Goal: Task Accomplishment & Management: Manage account settings

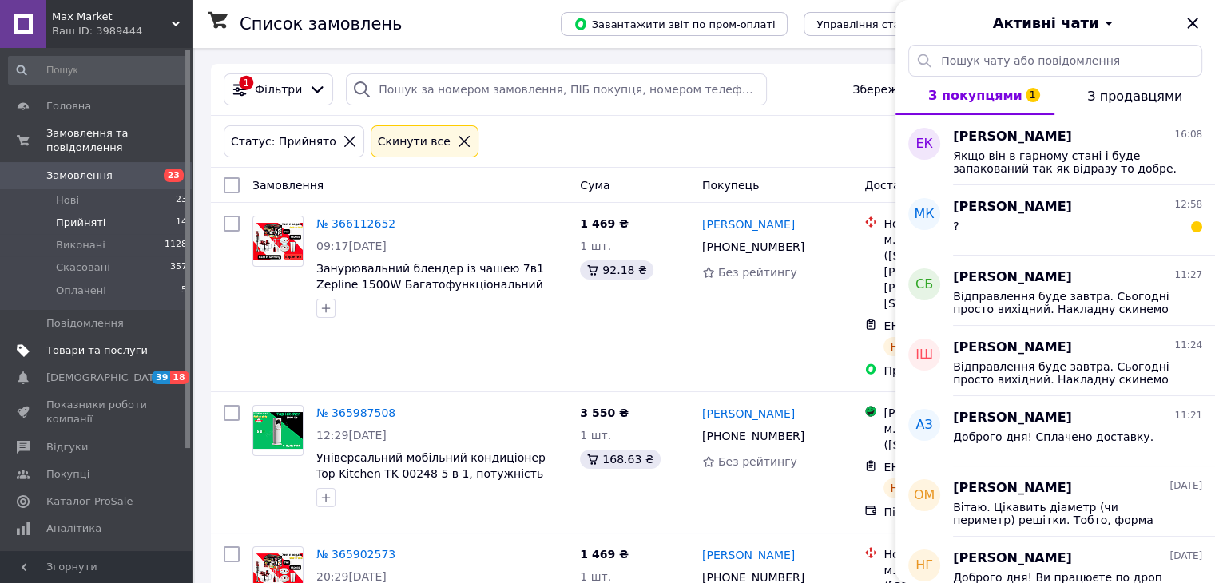
drag, startPoint x: 0, startPoint y: 0, endPoint x: 113, endPoint y: 331, distance: 350.3
click at [113, 343] on span "Товари та послуги" at bounding box center [96, 350] width 101 height 14
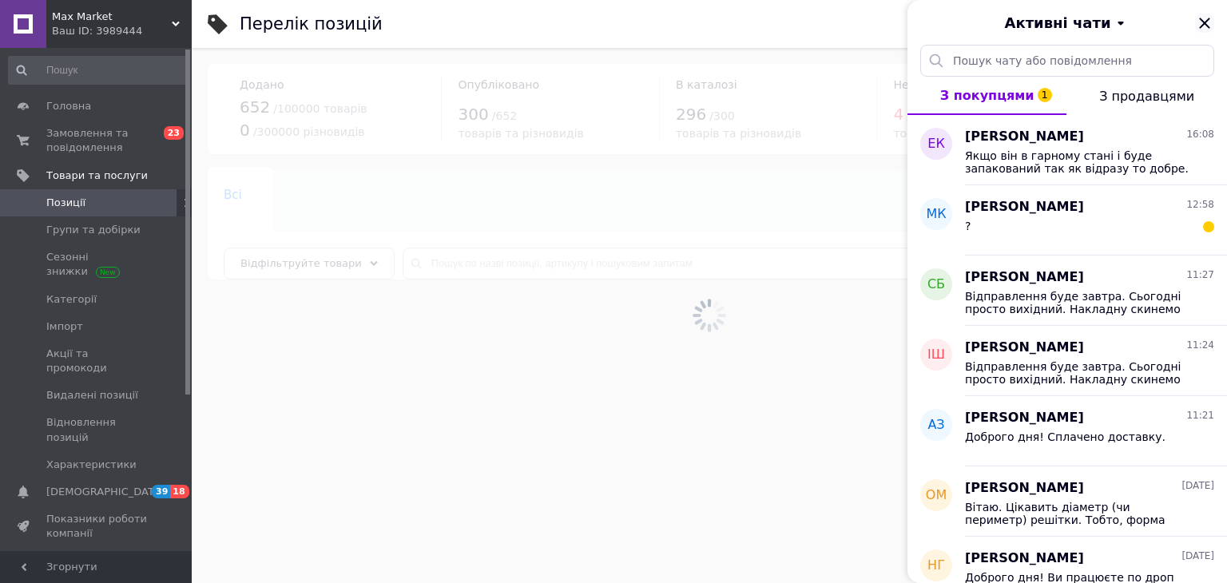
click at [1201, 26] on icon "Закрити" at bounding box center [1204, 23] width 19 height 19
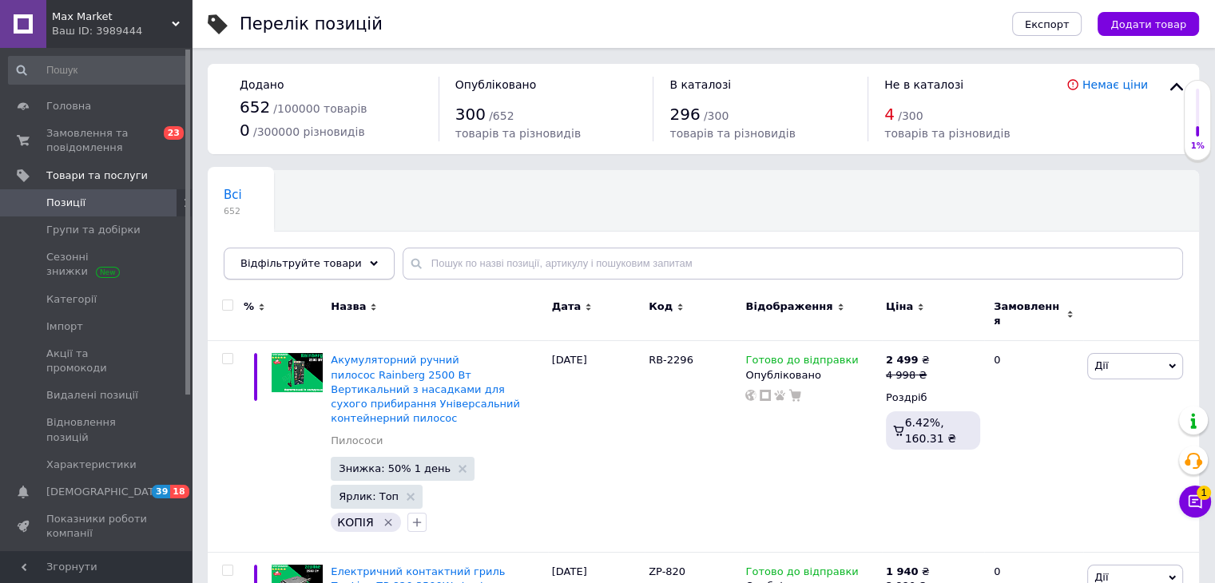
click at [324, 269] on span "Відфільтруйте товари" at bounding box center [300, 263] width 121 height 12
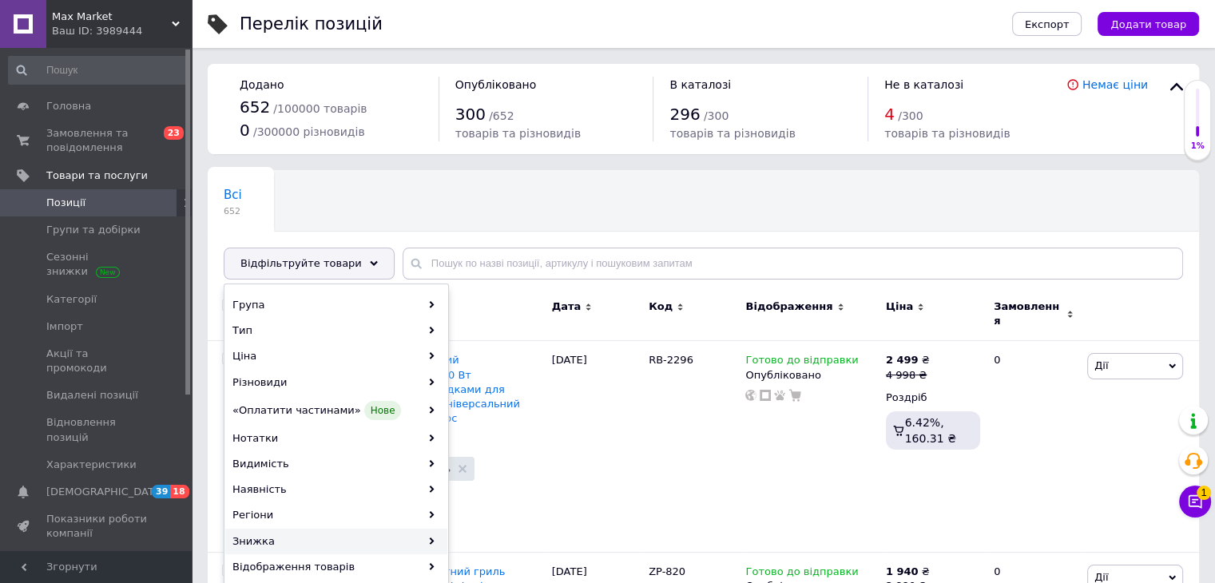
click at [430, 535] on div "Знижка" at bounding box center [336, 542] width 222 height 26
click at [435, 540] on div "Знижка" at bounding box center [336, 542] width 222 height 26
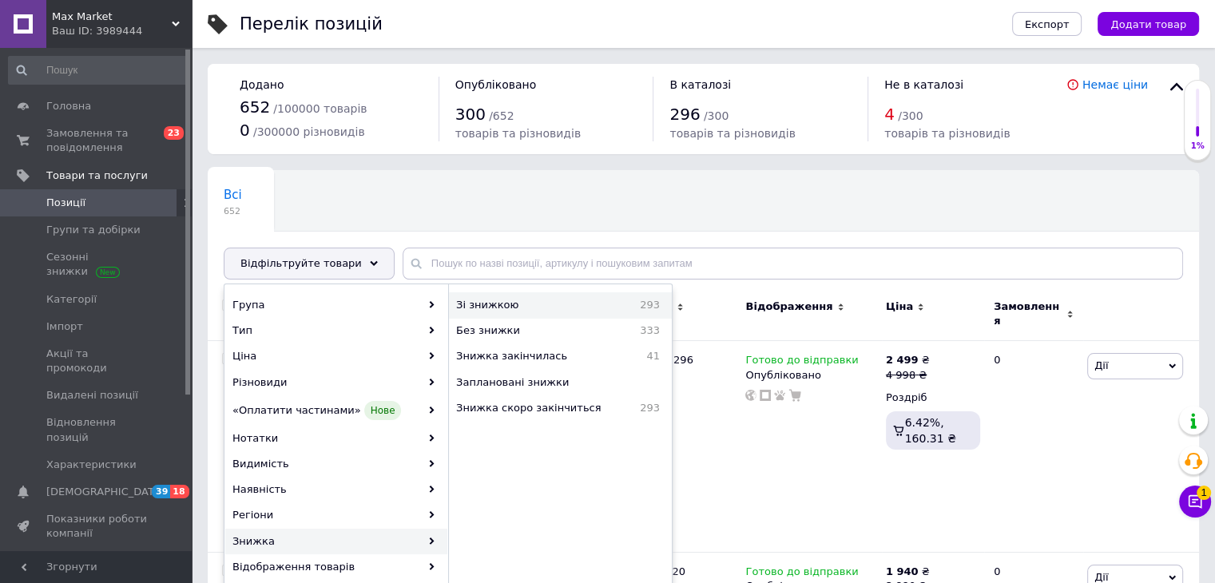
click at [521, 311] on span "Зі знижкою" at bounding box center [526, 305] width 141 height 14
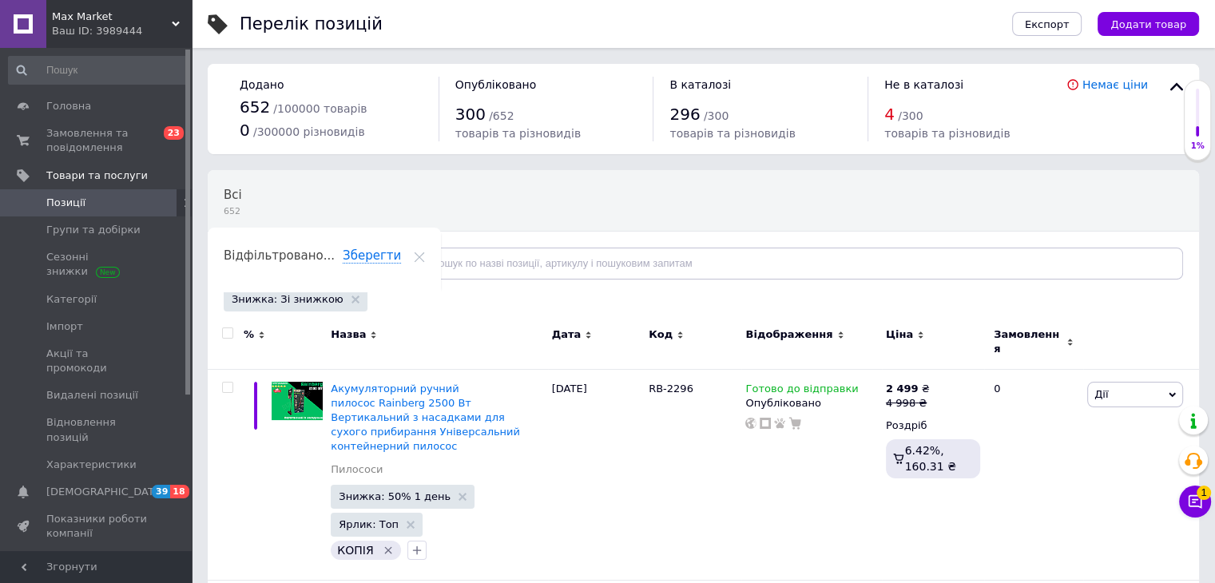
click at [228, 333] on input "checkbox" at bounding box center [227, 333] width 10 height 10
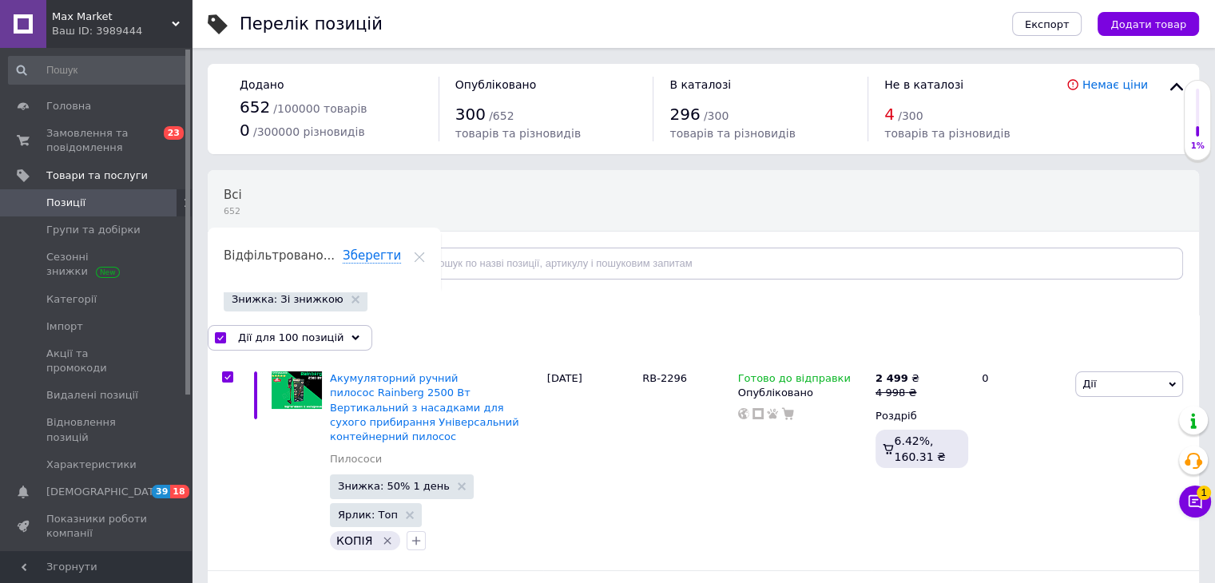
checkbox input "true"
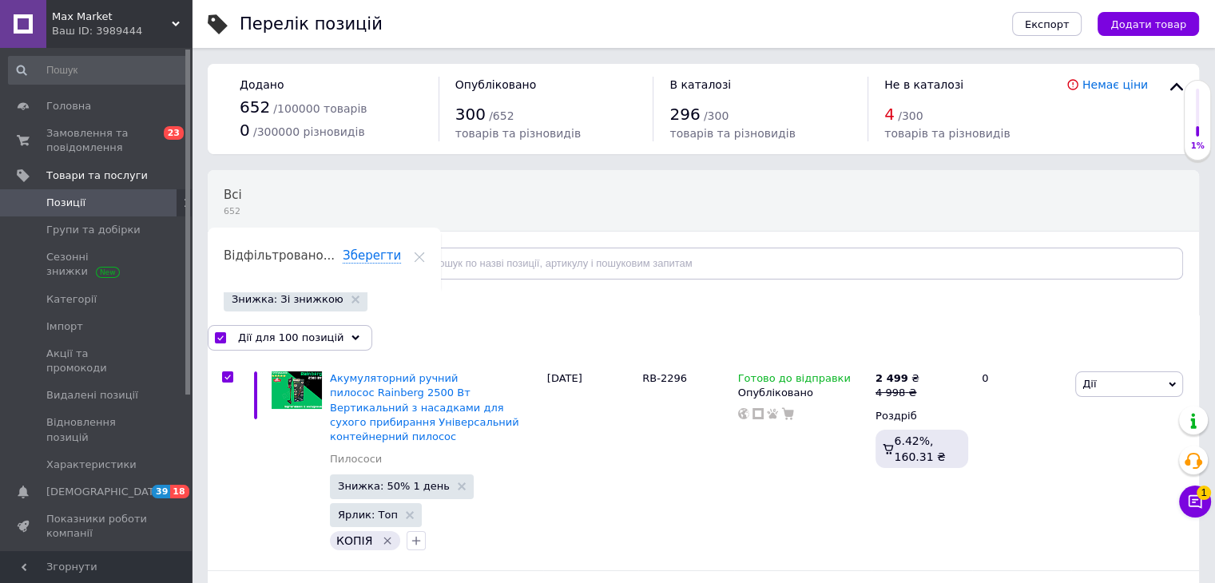
checkbox input "true"
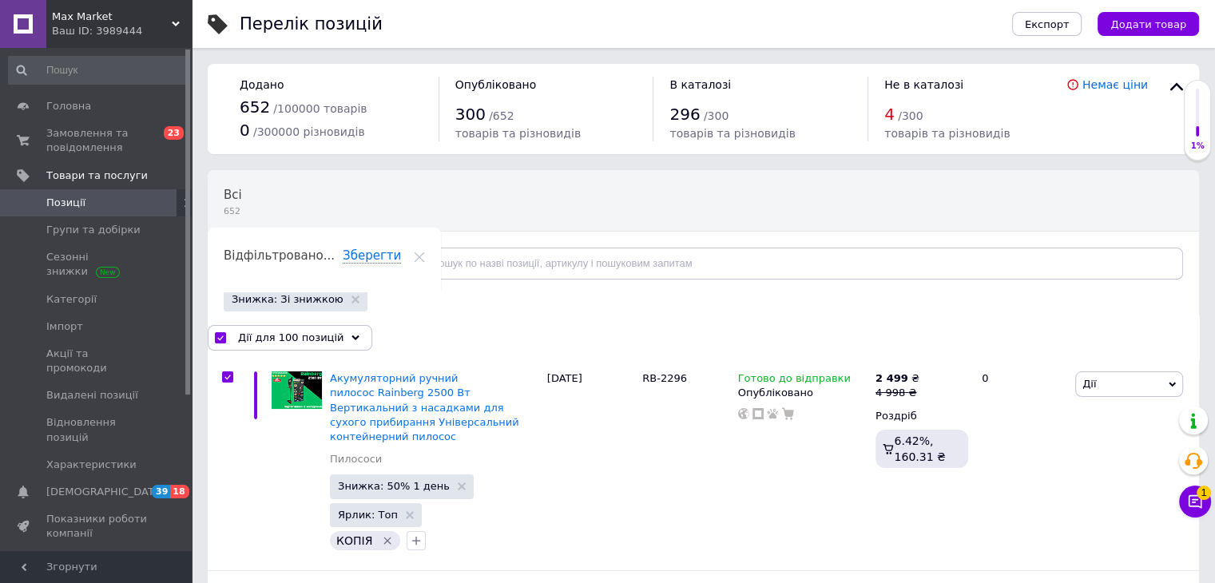
checkbox input "true"
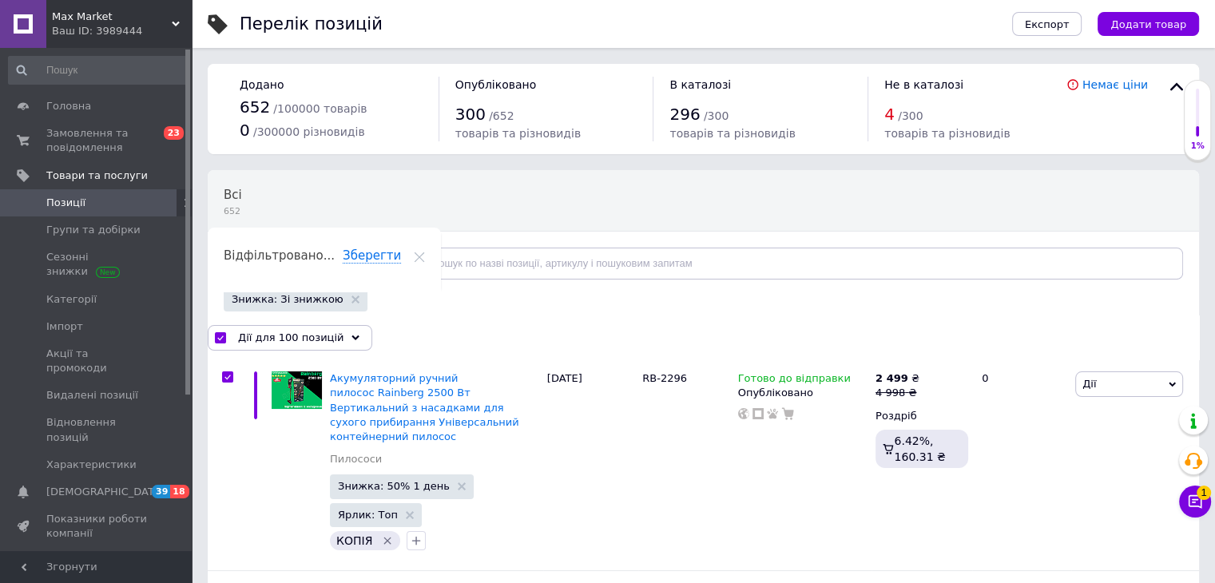
checkbox input "true"
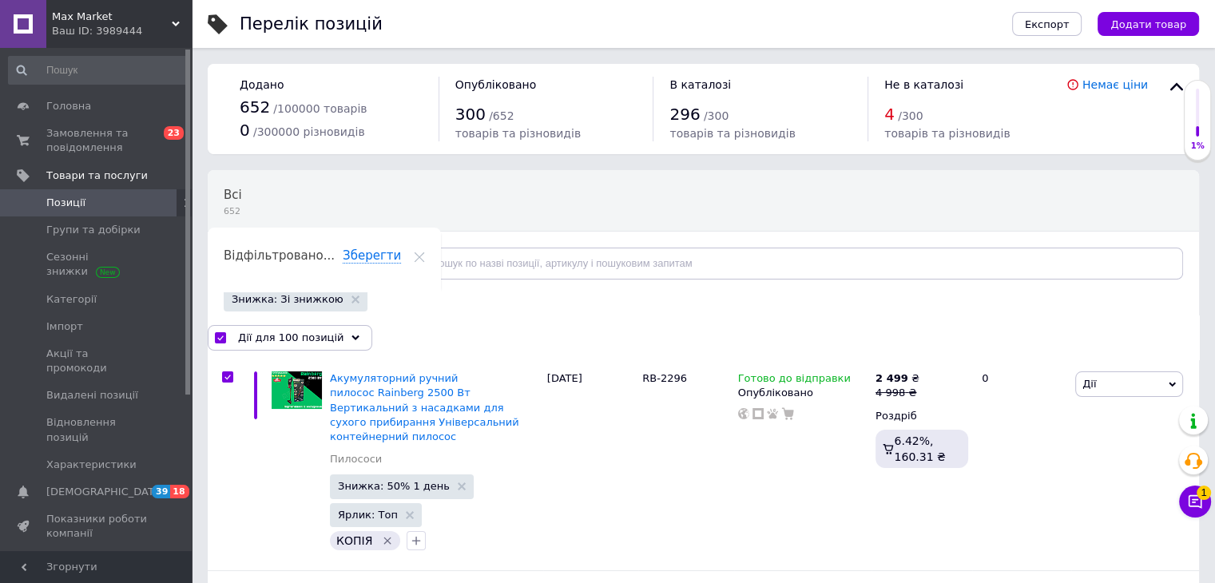
checkbox input "true"
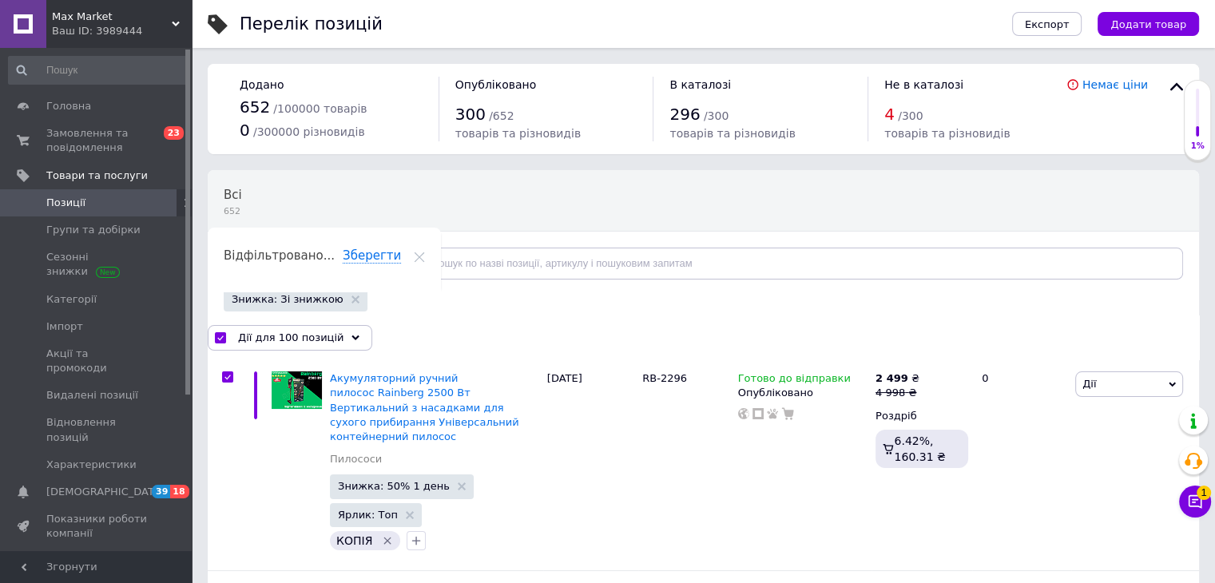
checkbox input "true"
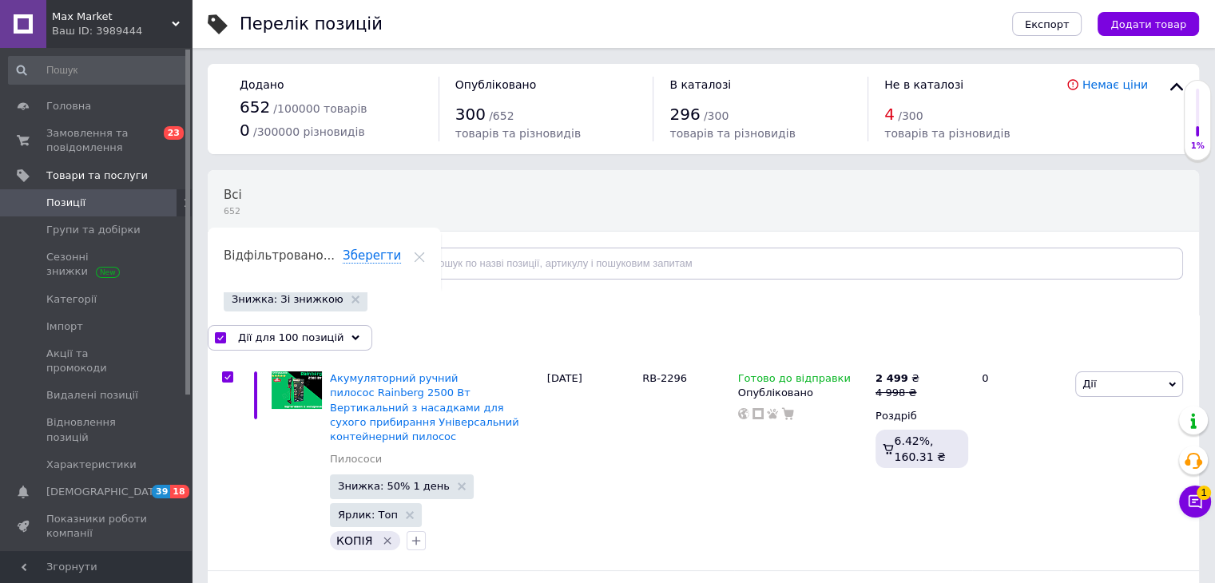
checkbox input "true"
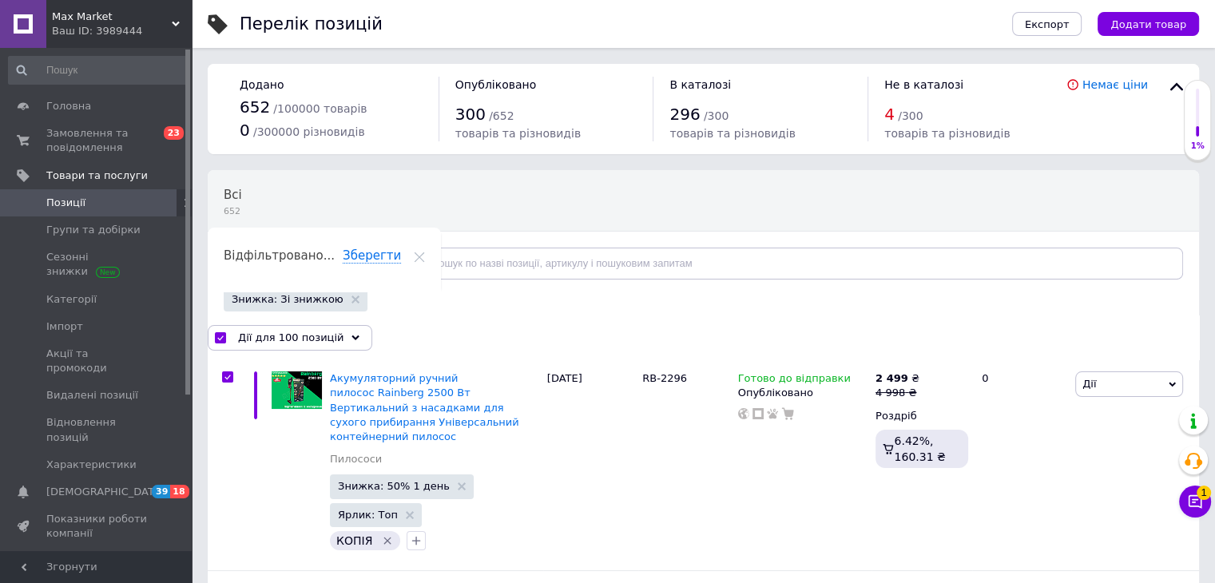
checkbox input "true"
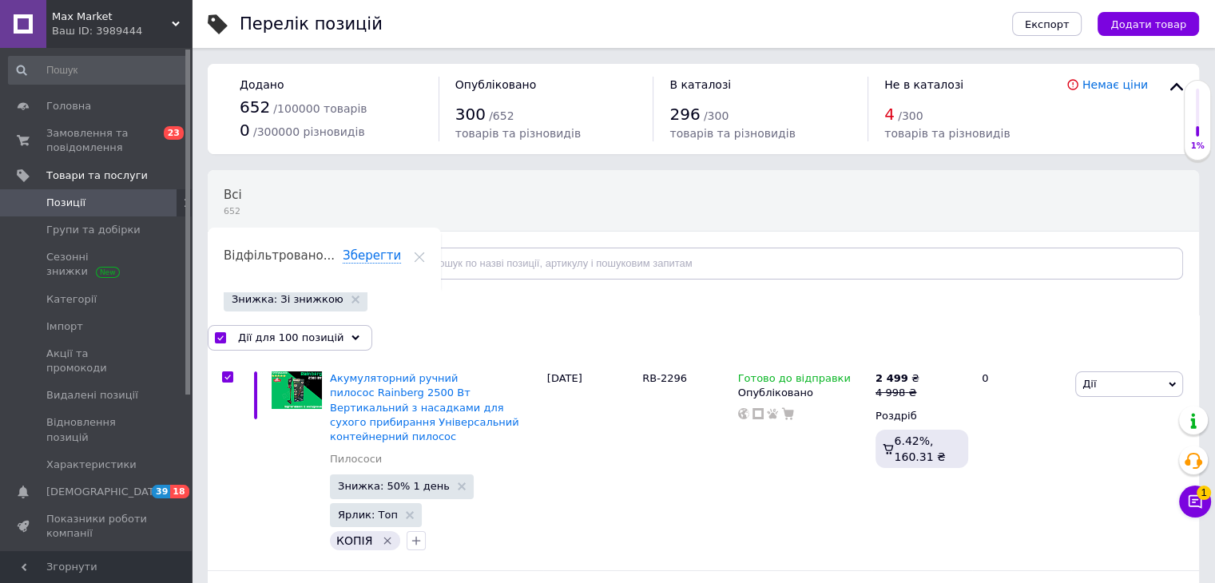
checkbox input "true"
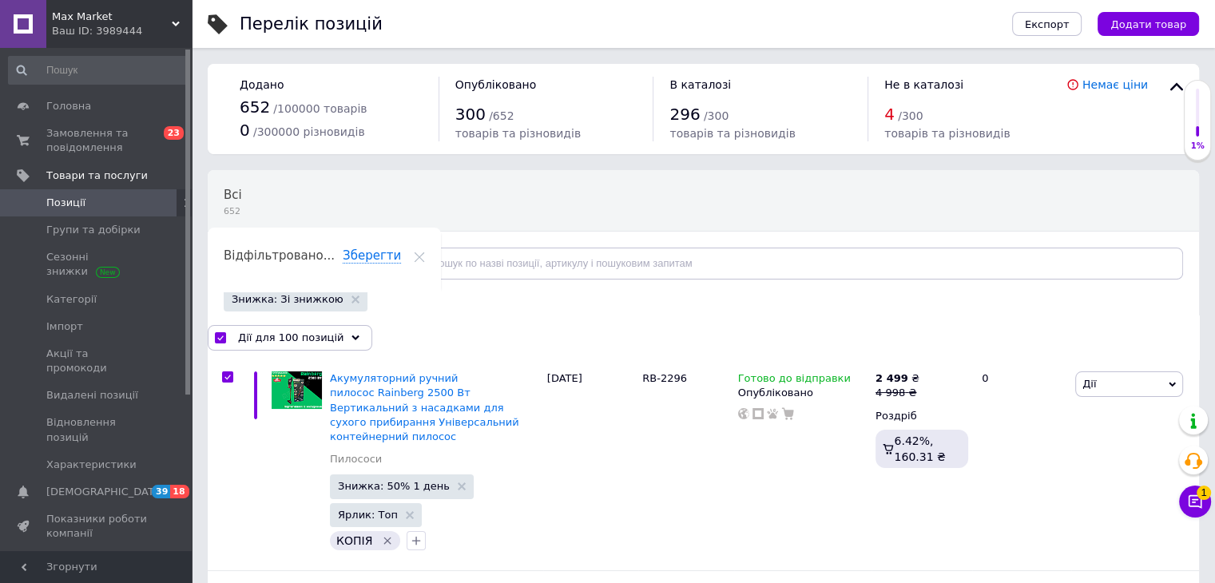
checkbox input "true"
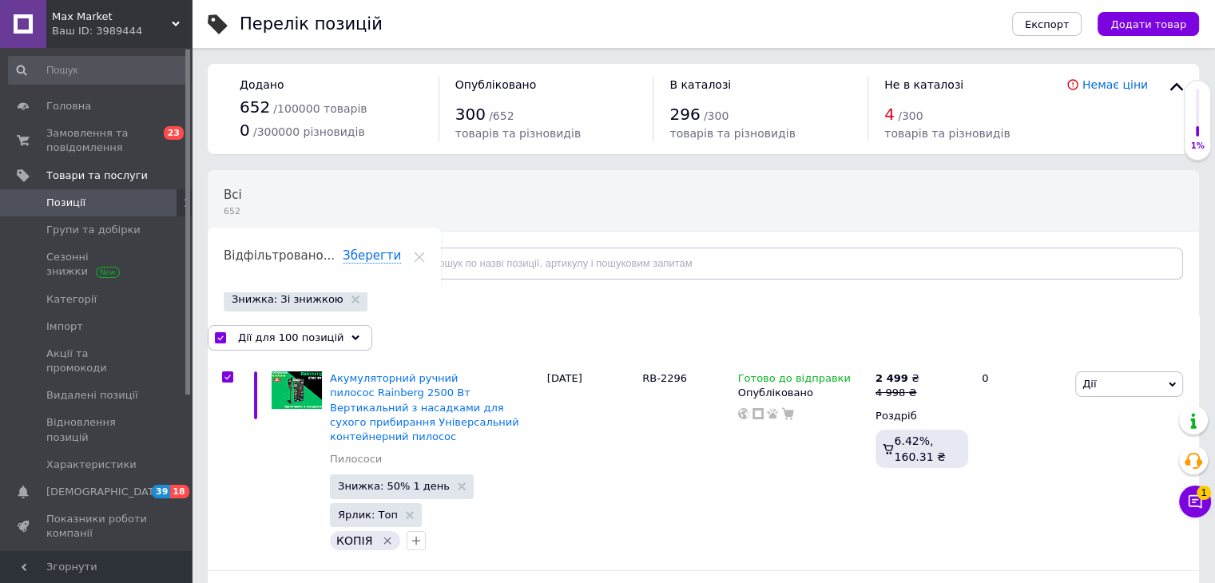
checkbox input "true"
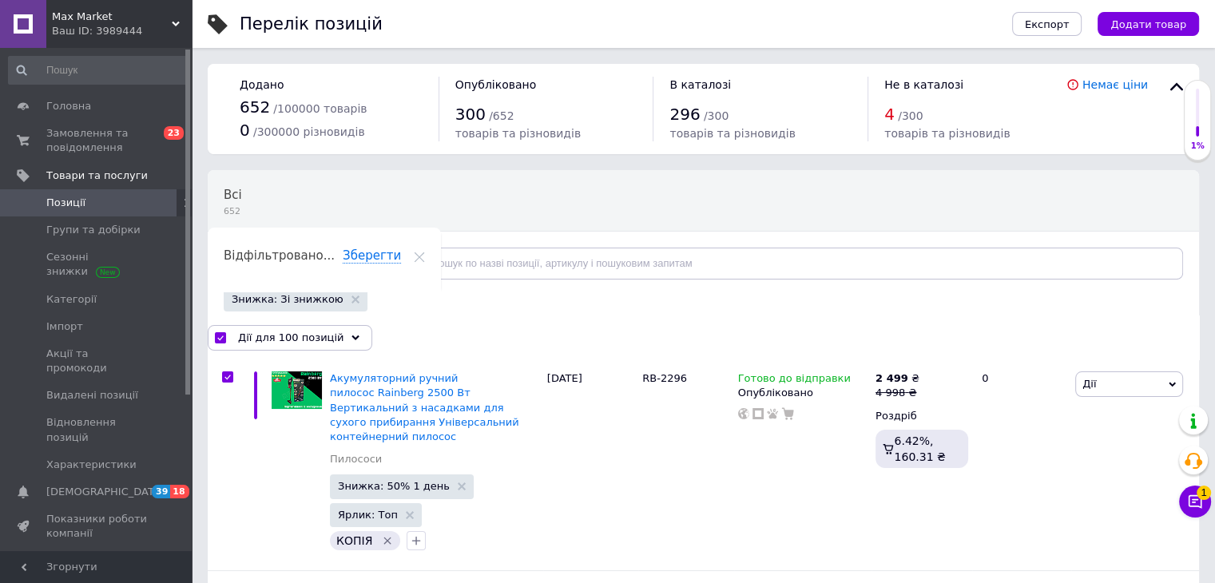
checkbox input "true"
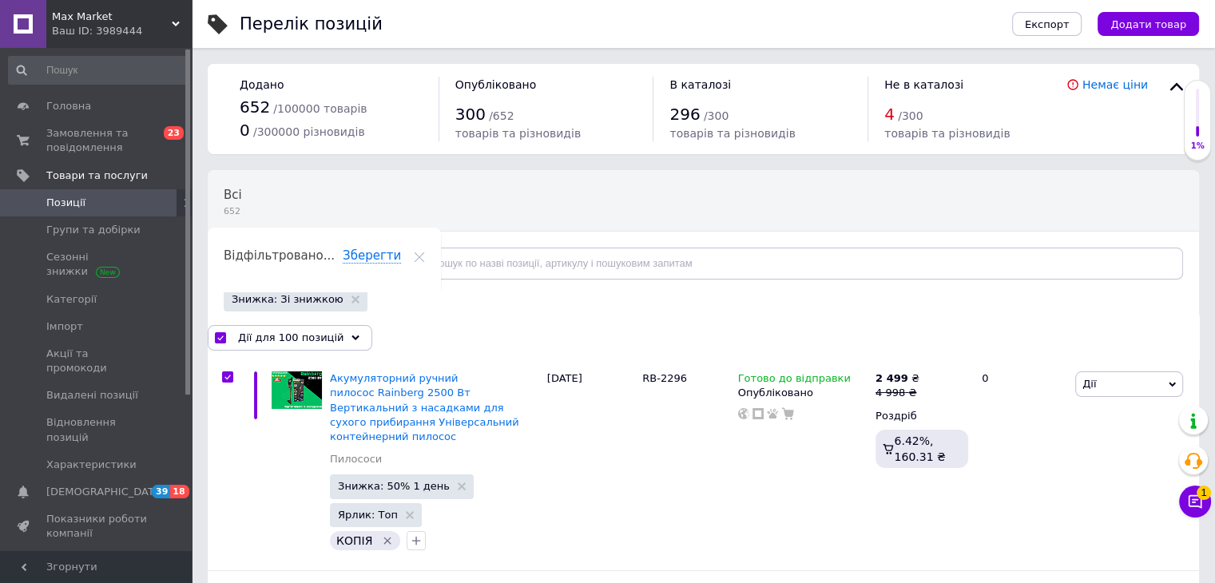
checkbox input "true"
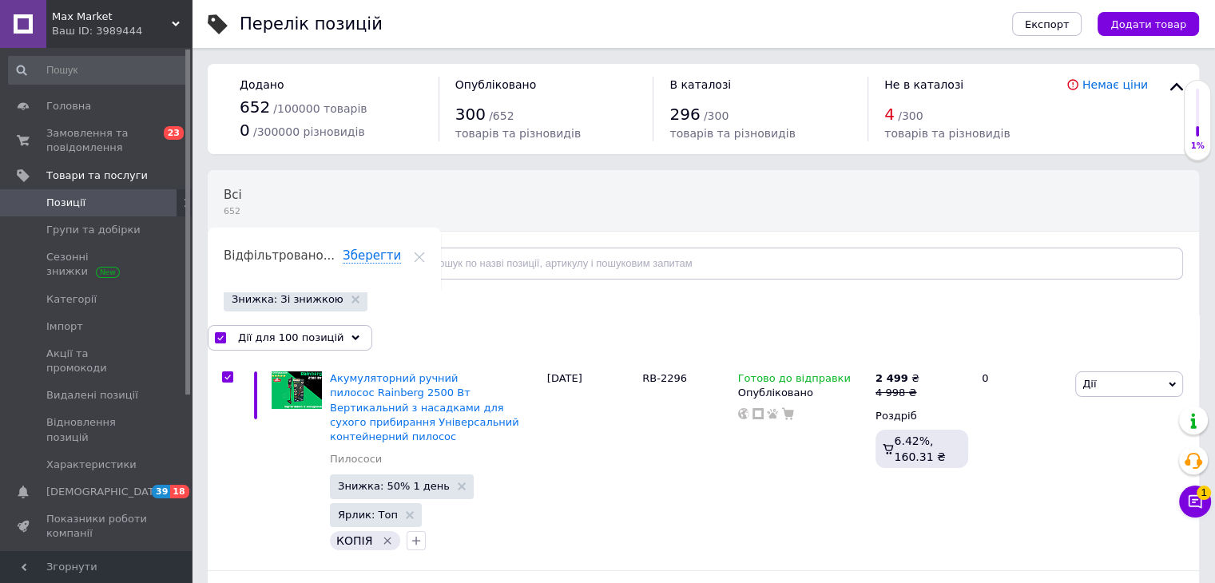
checkbox input "true"
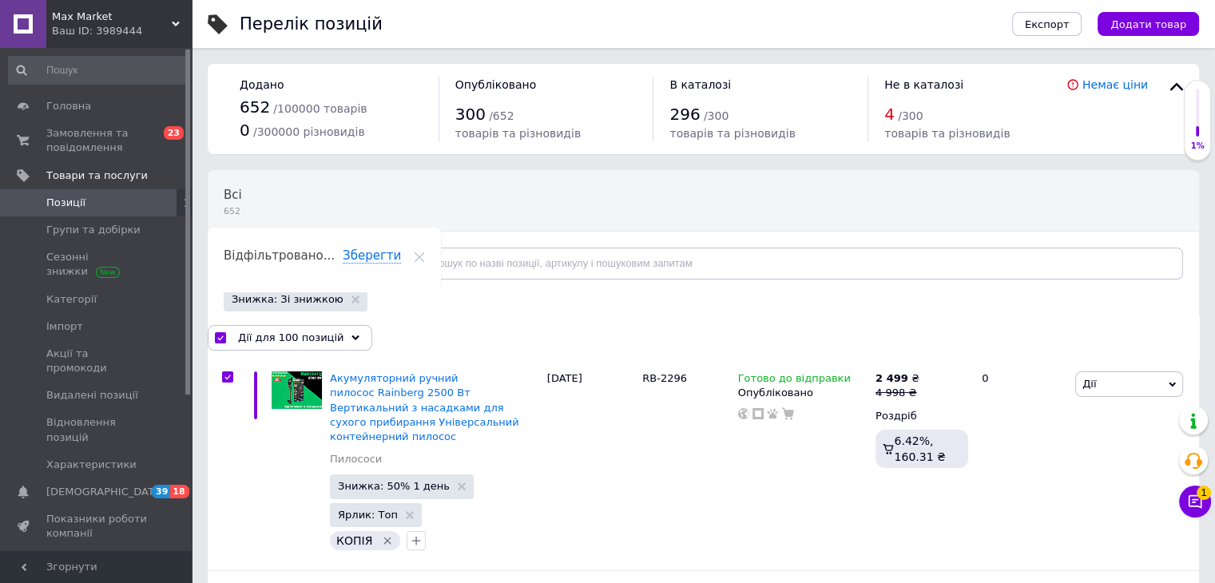
checkbox input "true"
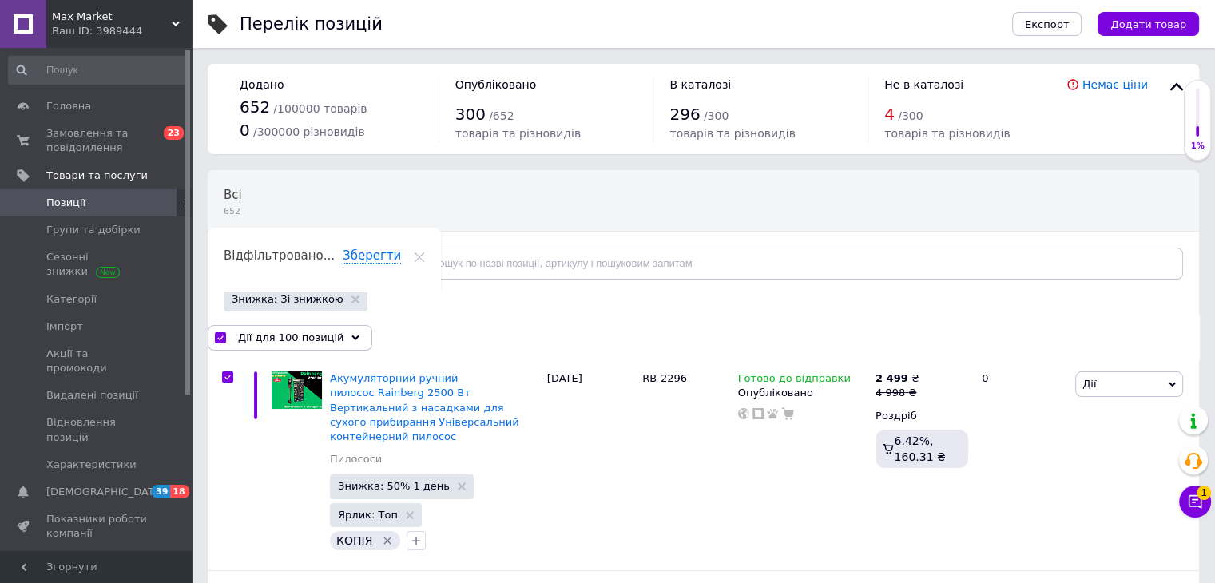
checkbox input "true"
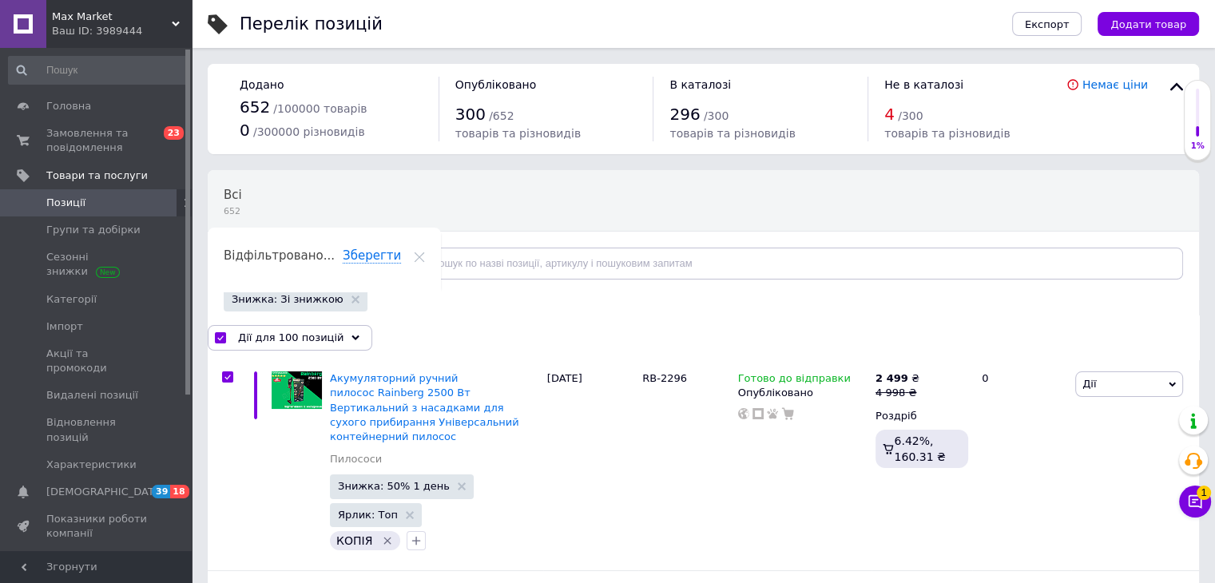
checkbox input "true"
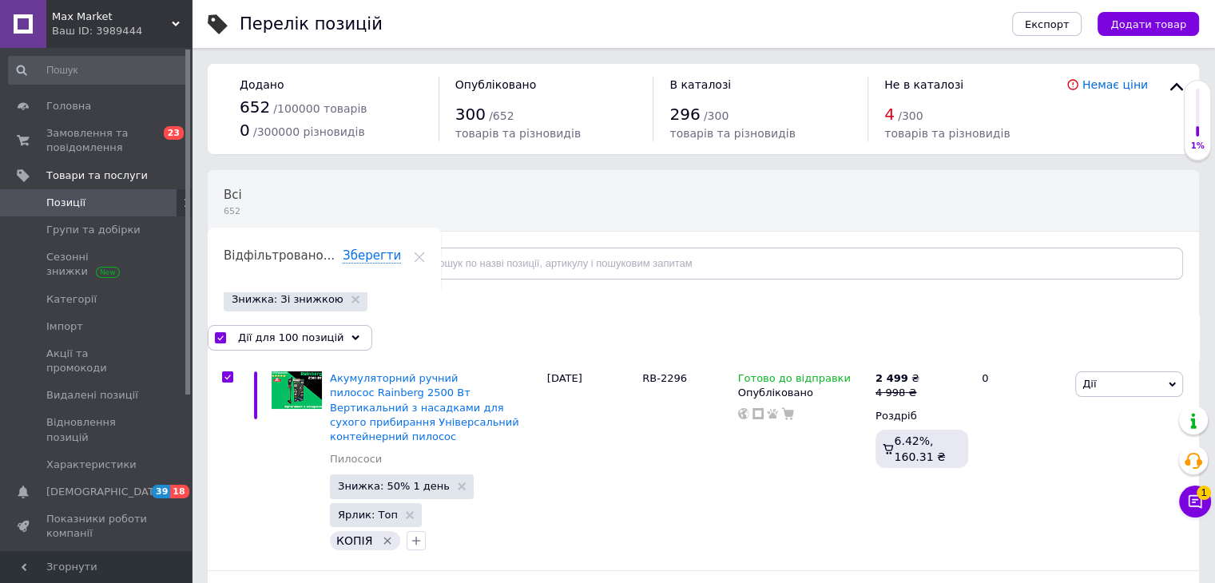
checkbox input "true"
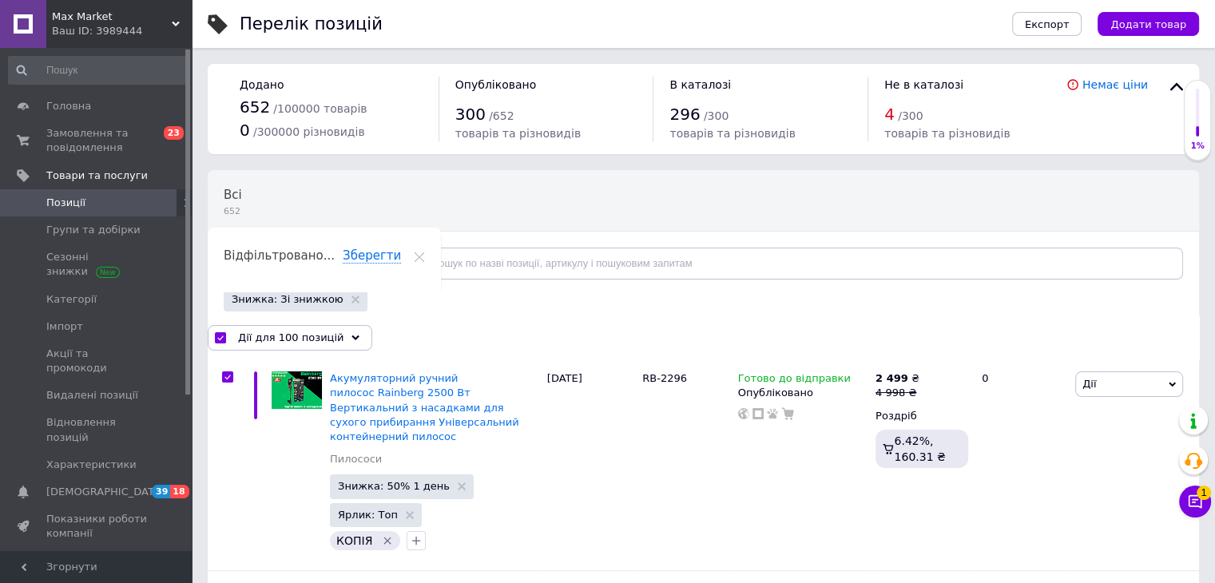
checkbox input "true"
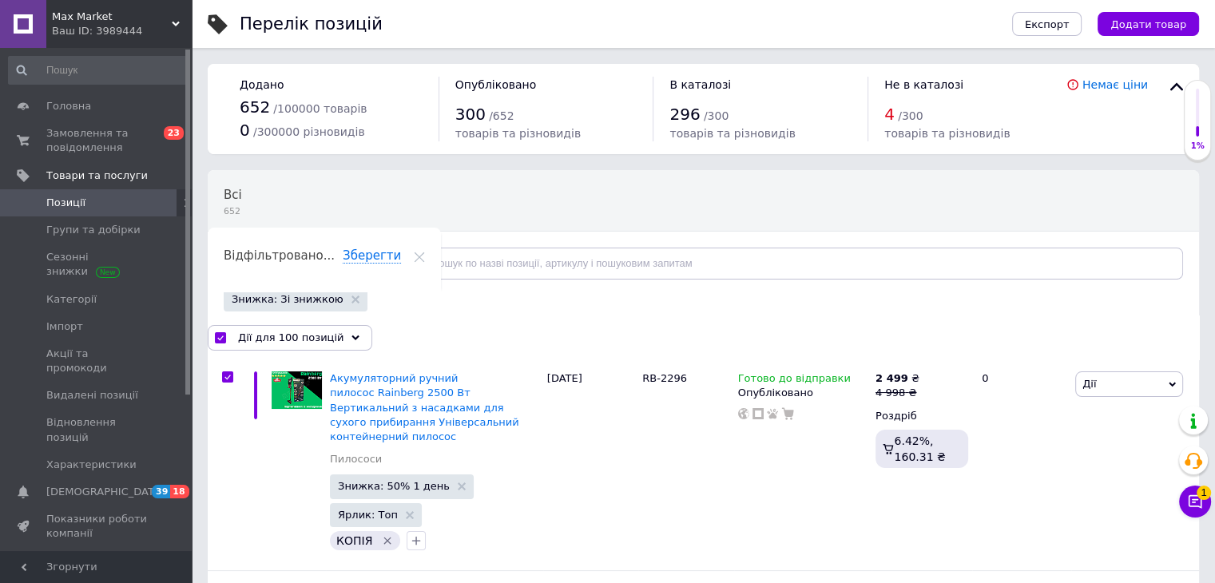
checkbox input "true"
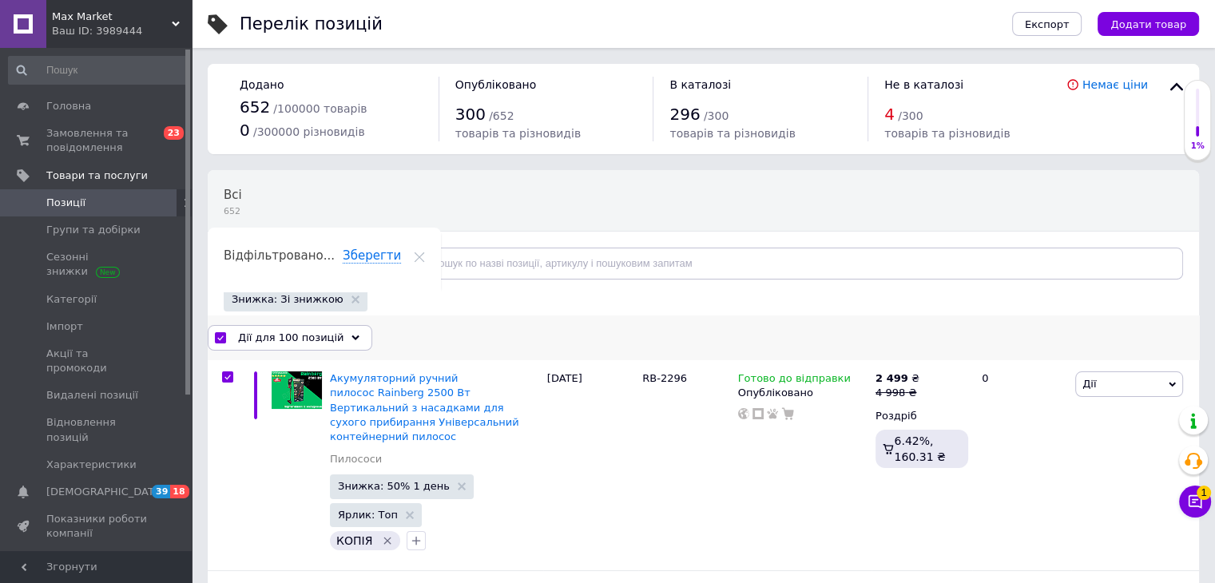
click at [263, 335] on span "Дії для 100 позицій" at bounding box center [290, 338] width 105 height 14
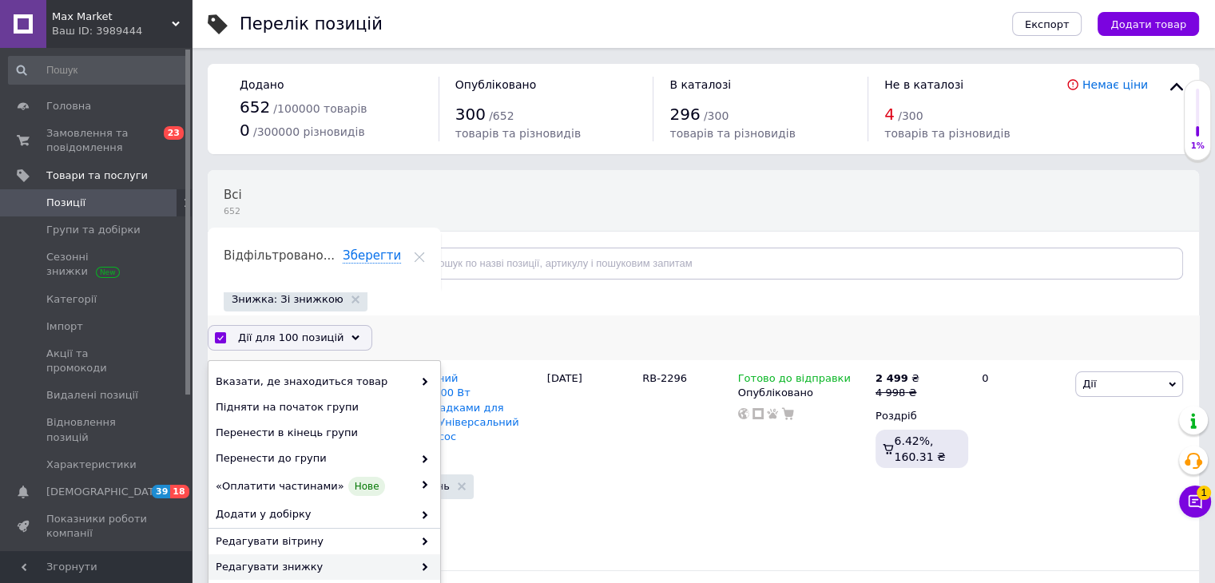
click at [425, 563] on div "Редагувати знижку" at bounding box center [324, 567] width 232 height 26
click at [423, 566] on use at bounding box center [425, 567] width 5 height 8
click at [421, 566] on icon at bounding box center [425, 567] width 8 height 8
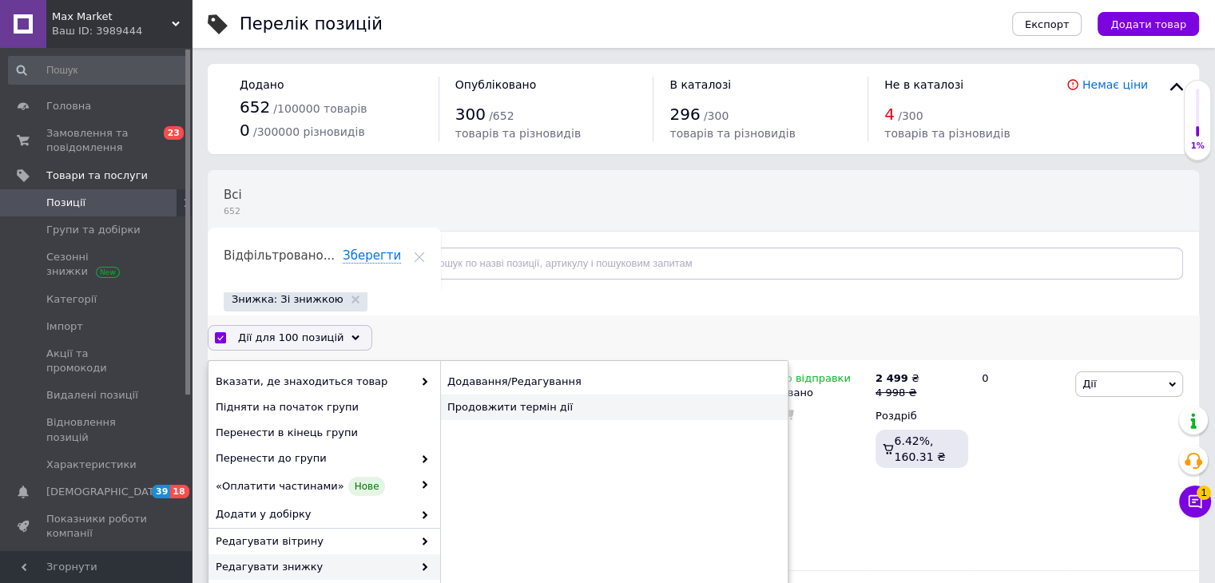
click at [489, 410] on div "Продовжити термін дії" at bounding box center [613, 408] width 347 height 26
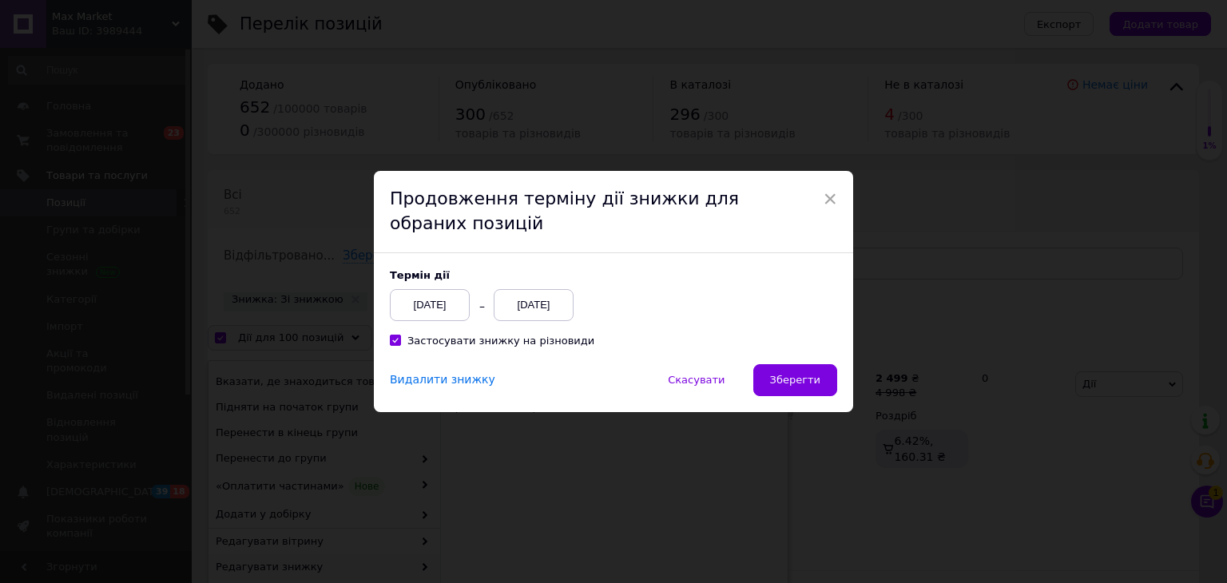
click at [530, 313] on div "[DATE]" at bounding box center [534, 305] width 80 height 32
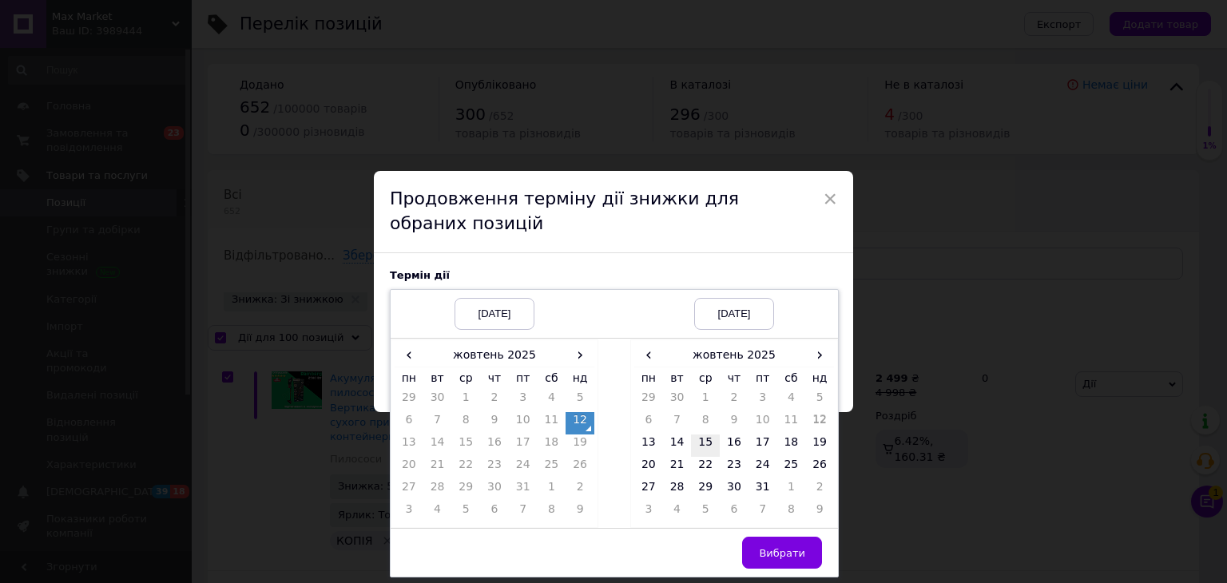
click at [693, 442] on td "15" at bounding box center [705, 446] width 29 height 22
drag, startPoint x: 770, startPoint y: 562, endPoint x: 772, endPoint y: 544, distance: 18.5
click at [770, 562] on button "Вибрати" at bounding box center [782, 553] width 80 height 32
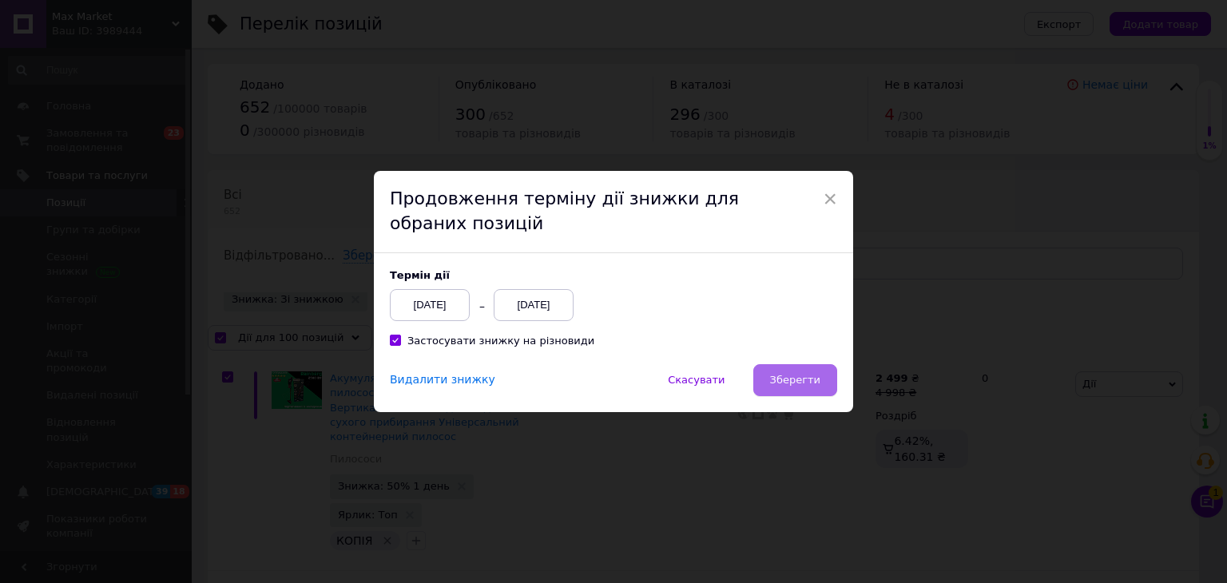
click at [796, 384] on span "Зберегти" at bounding box center [795, 380] width 50 height 12
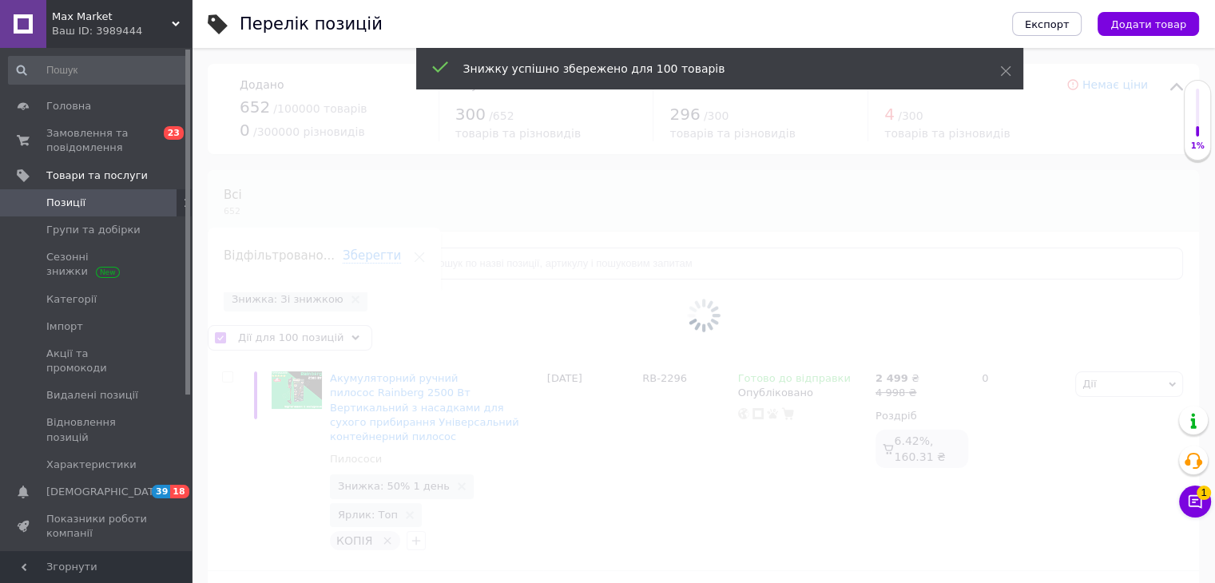
checkbox input "false"
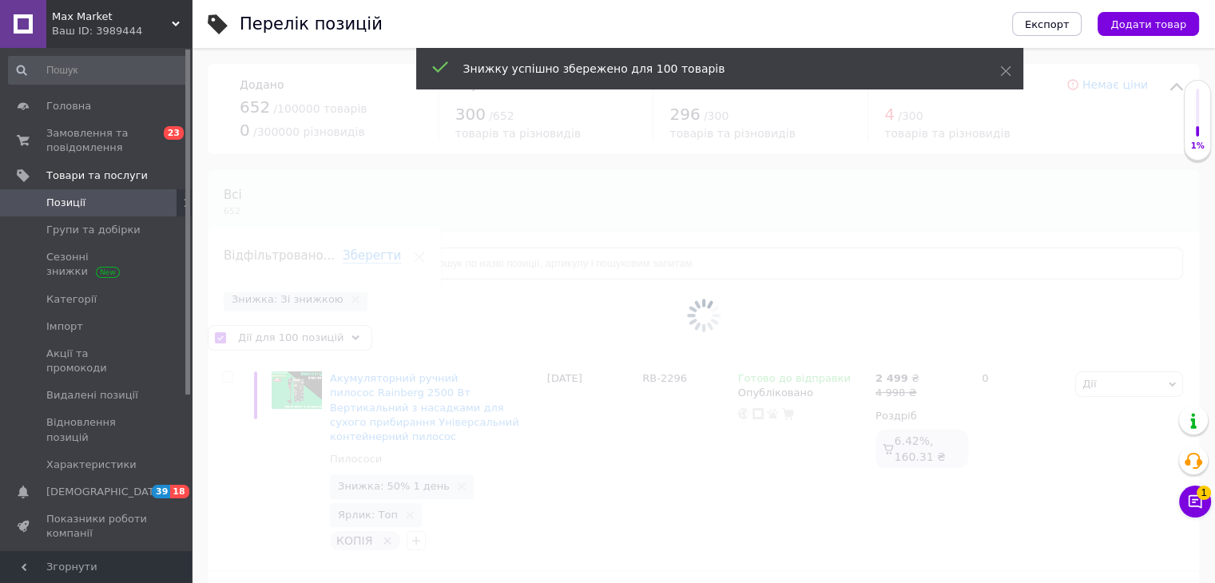
checkbox input "false"
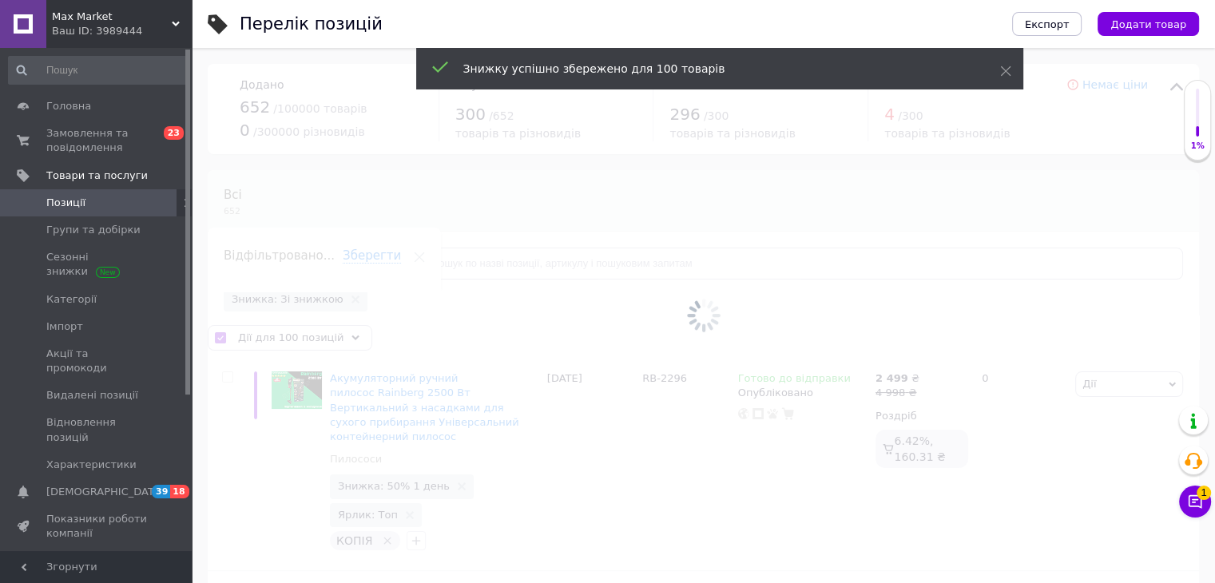
checkbox input "false"
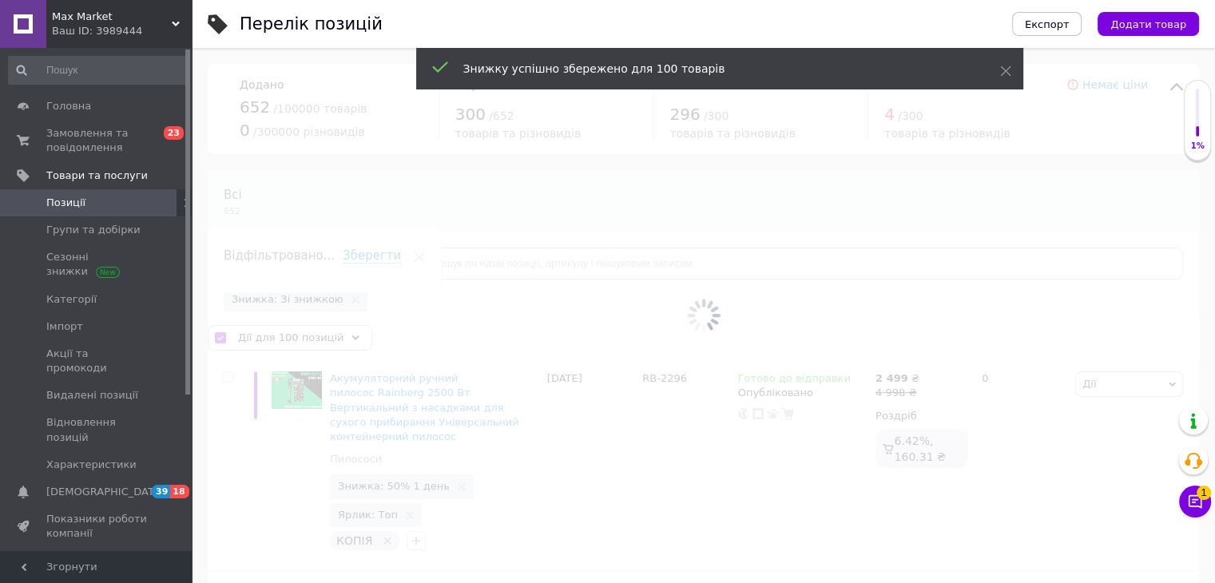
checkbox input "false"
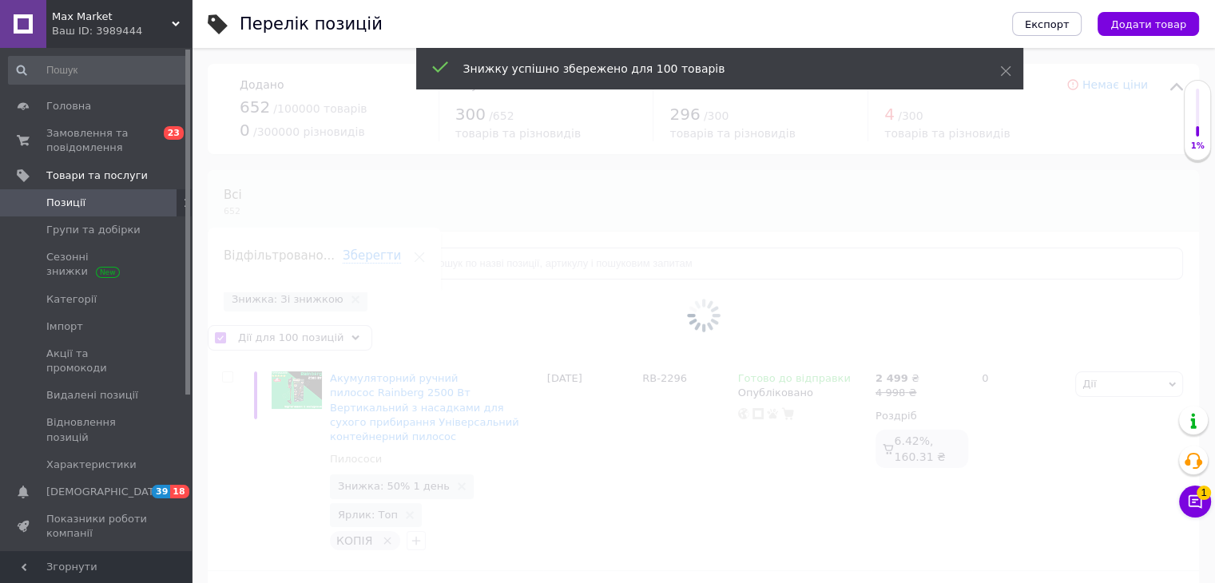
checkbox input "false"
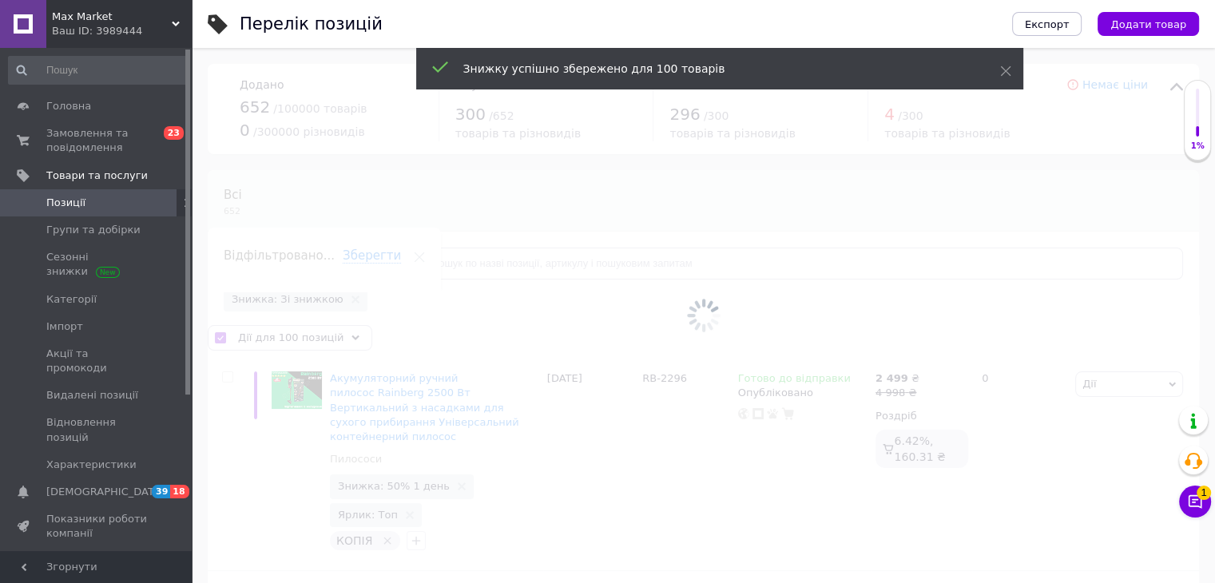
checkbox input "false"
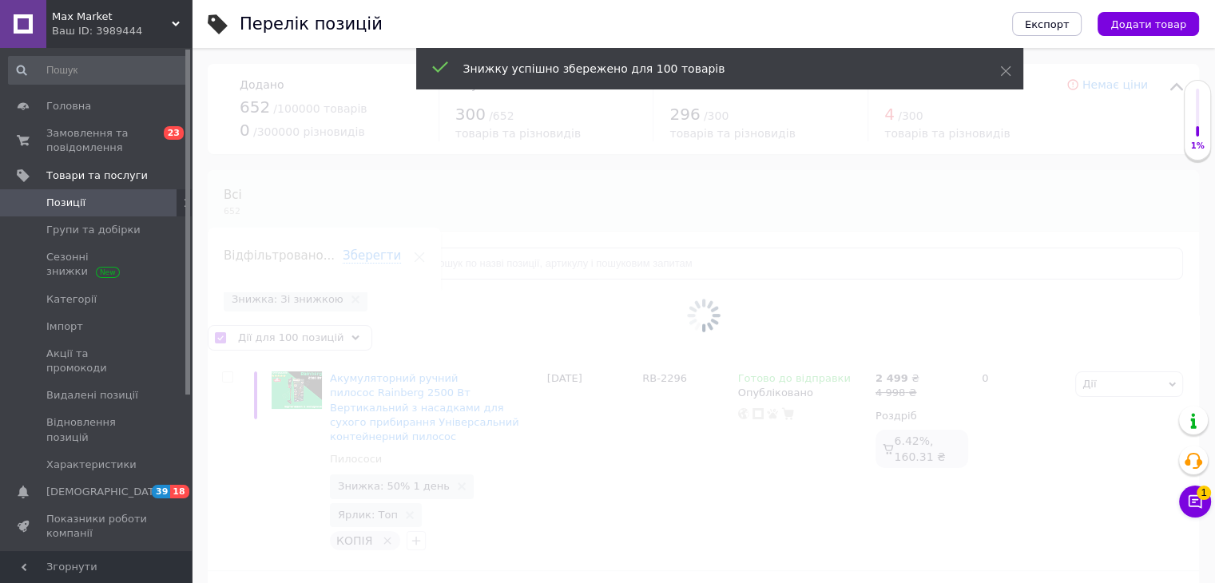
checkbox input "false"
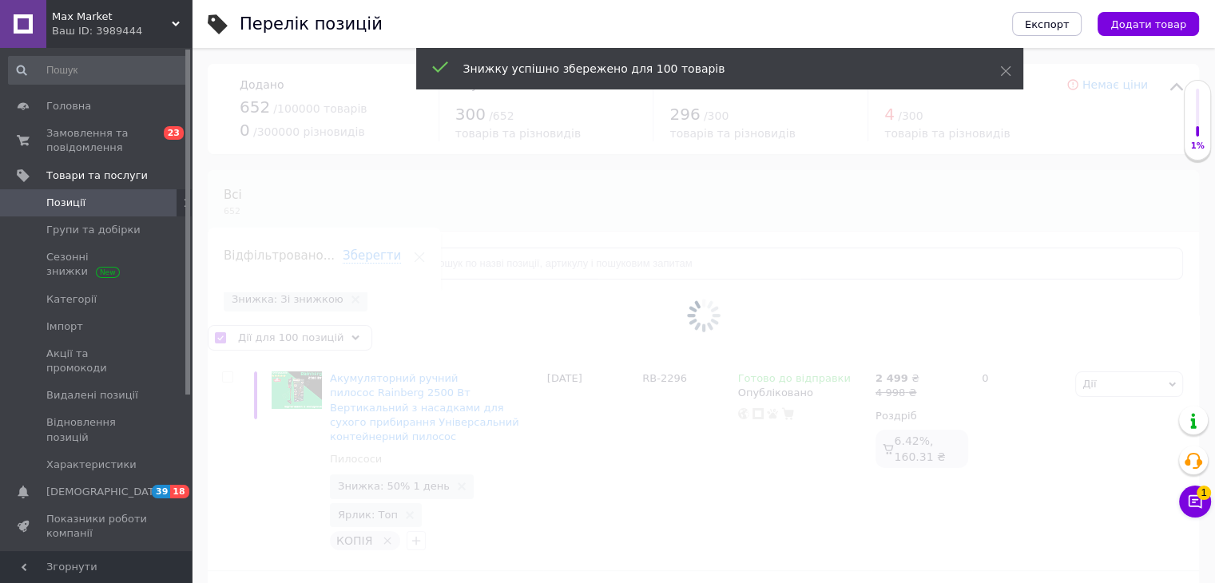
checkbox input "false"
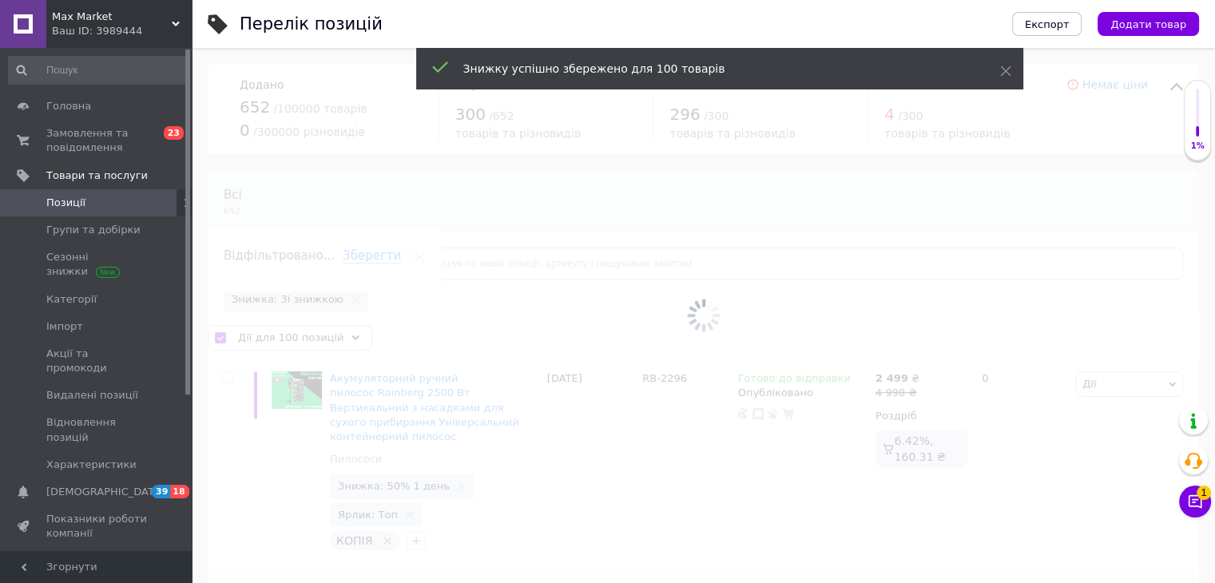
checkbox input "false"
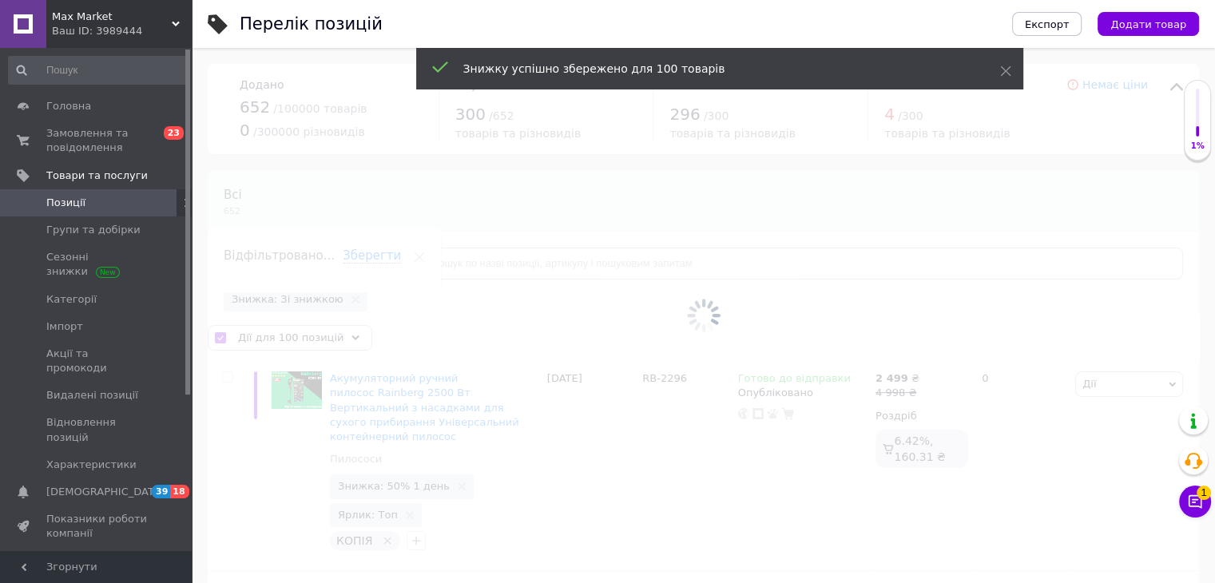
checkbox input "false"
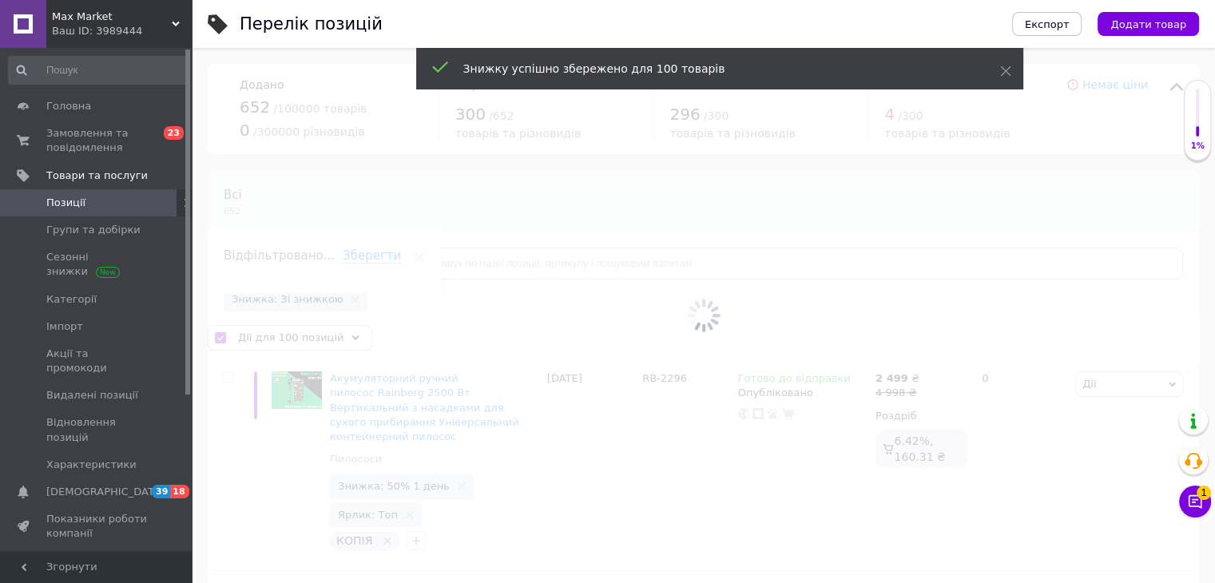
checkbox input "false"
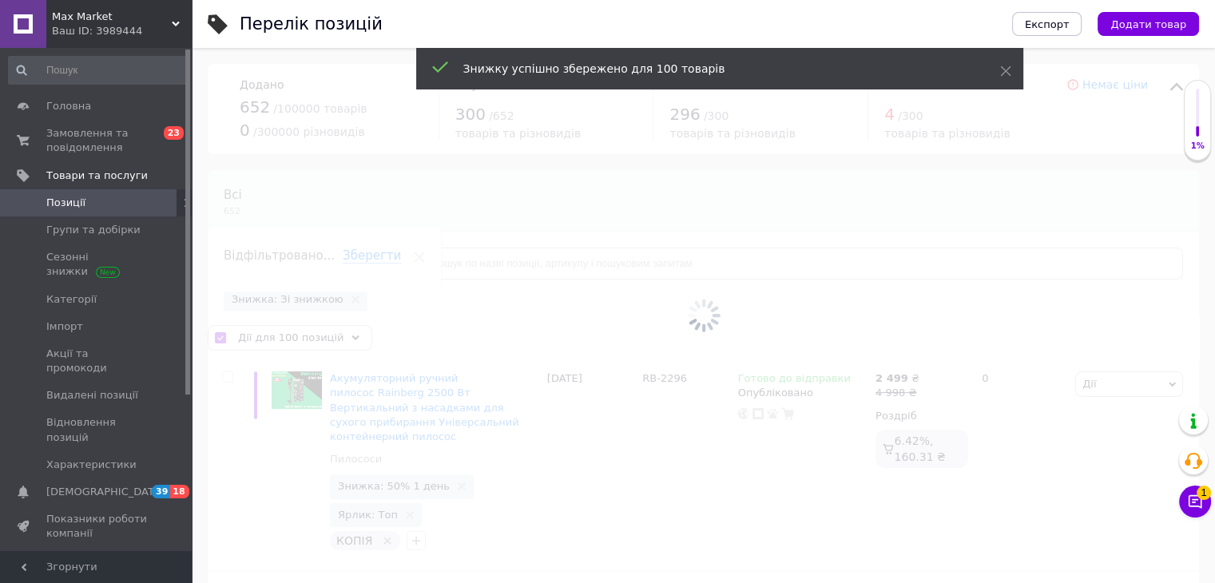
checkbox input "false"
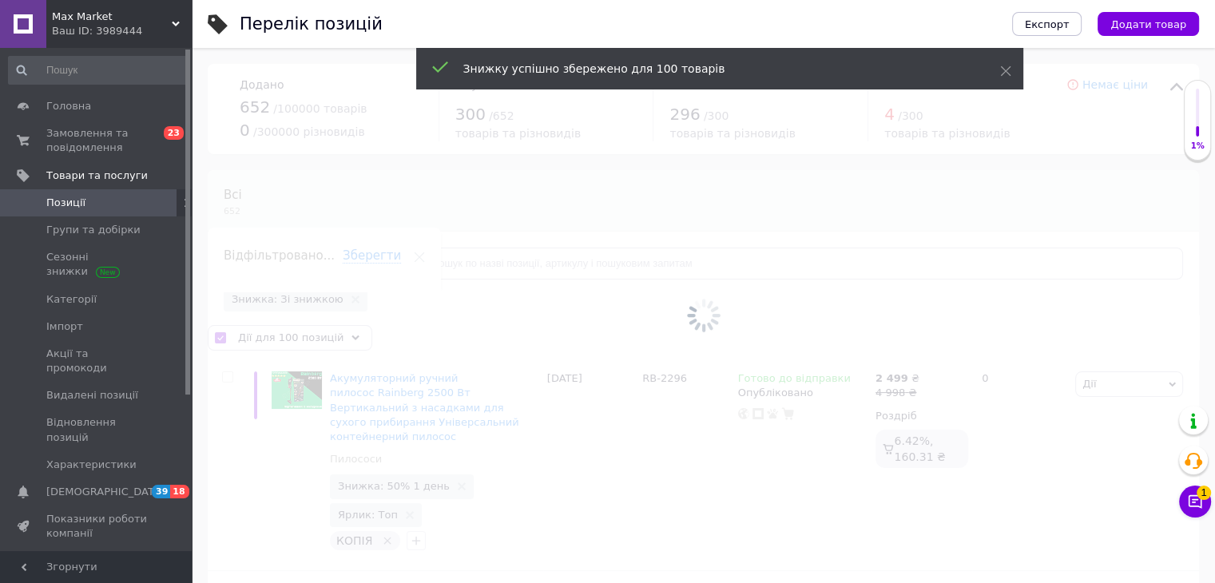
checkbox input "false"
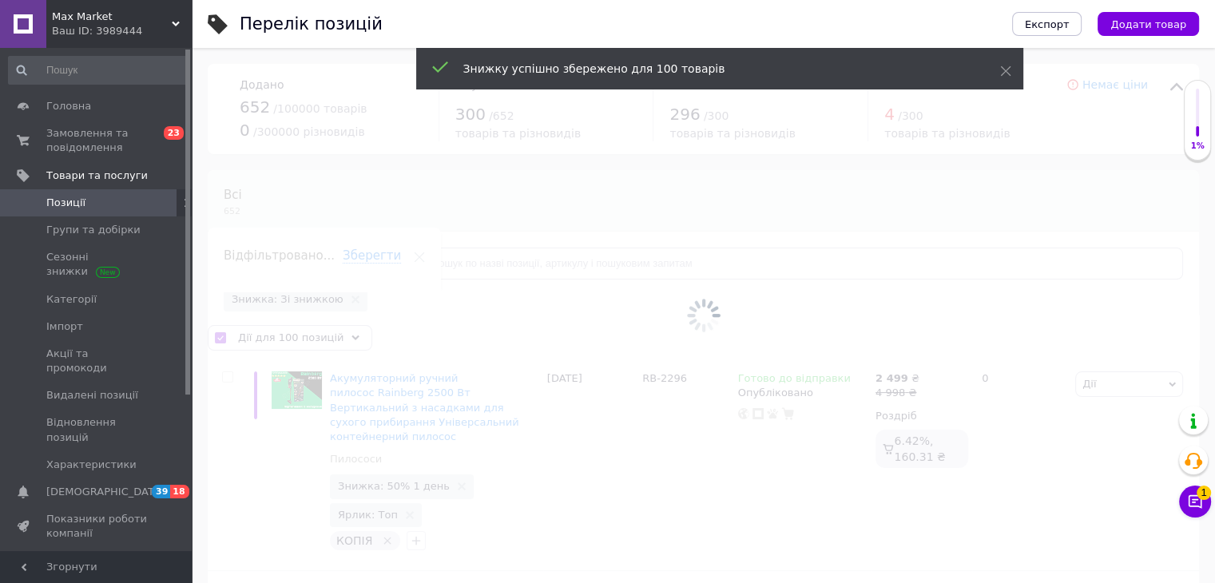
checkbox input "false"
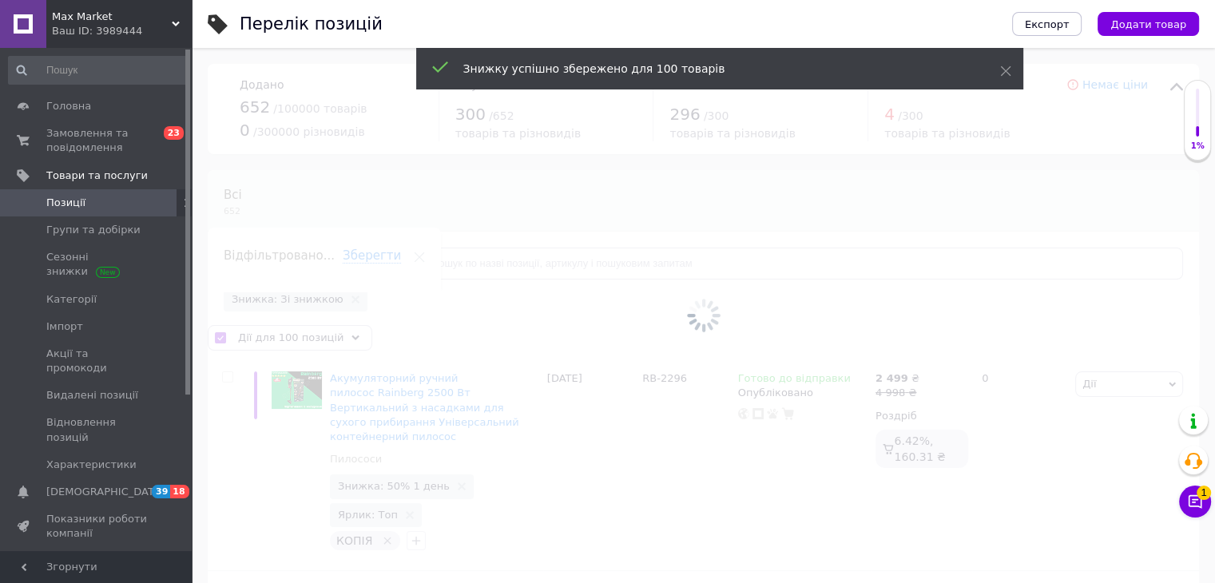
checkbox input "false"
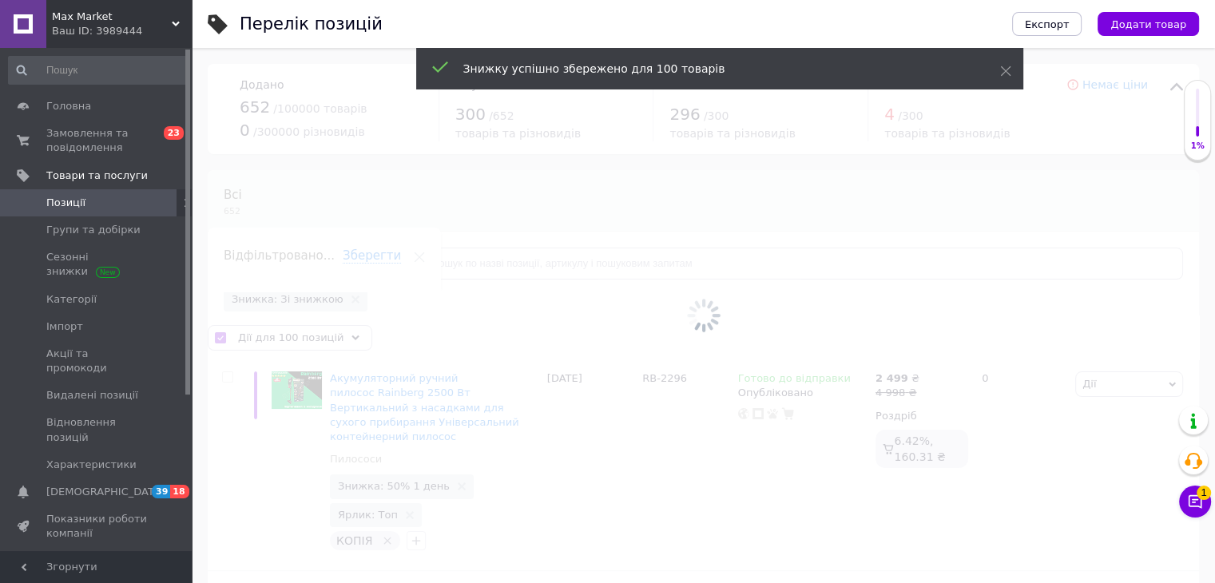
checkbox input "false"
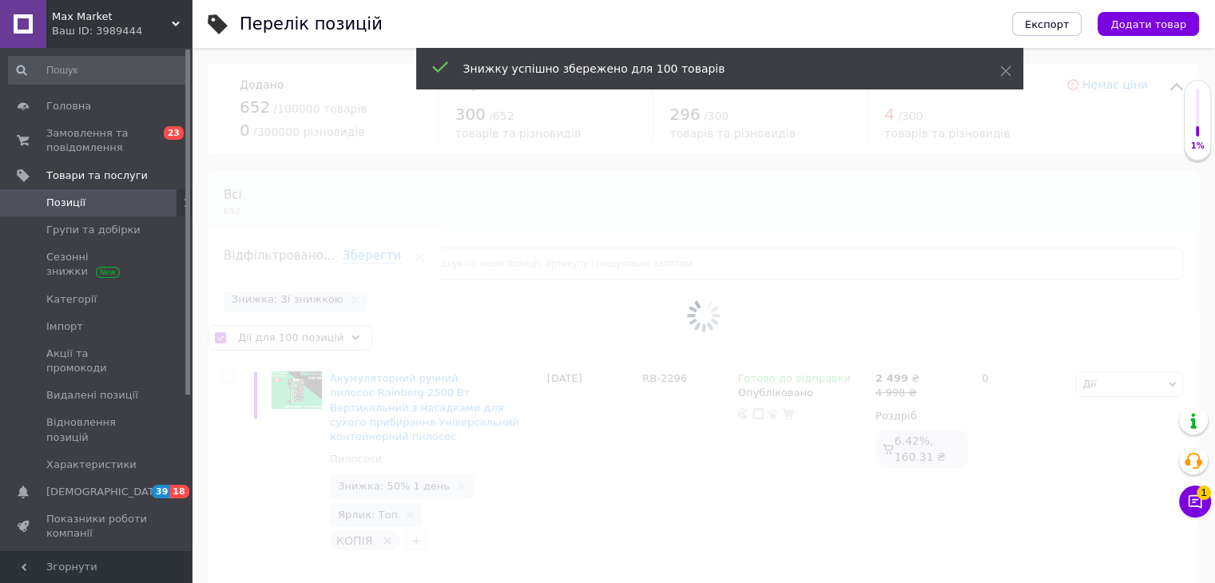
checkbox input "false"
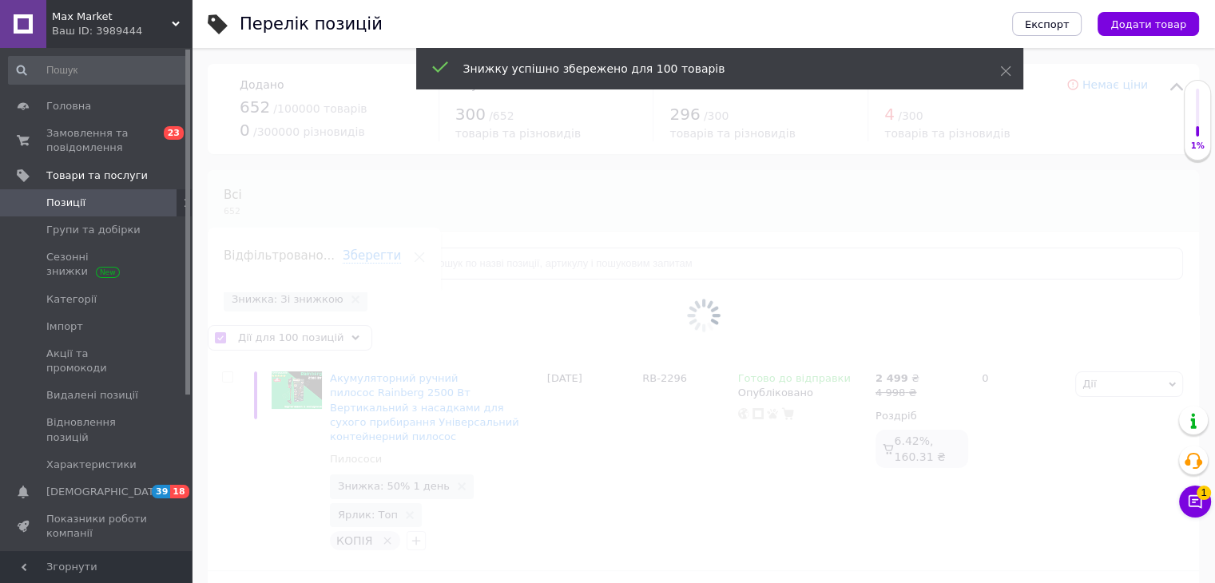
checkbox input "false"
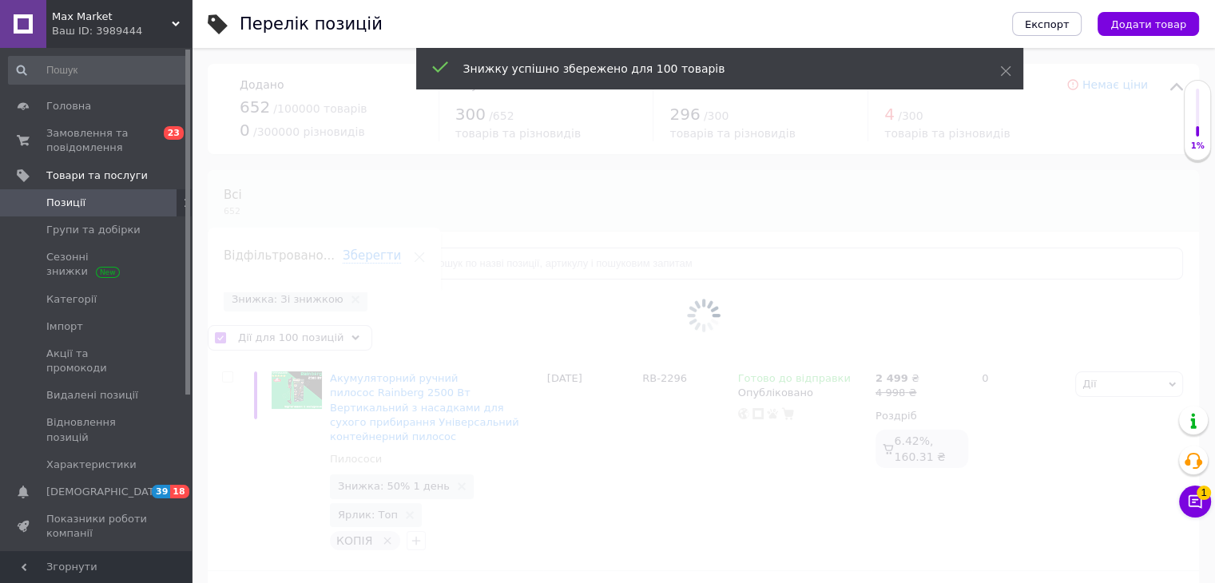
checkbox input "false"
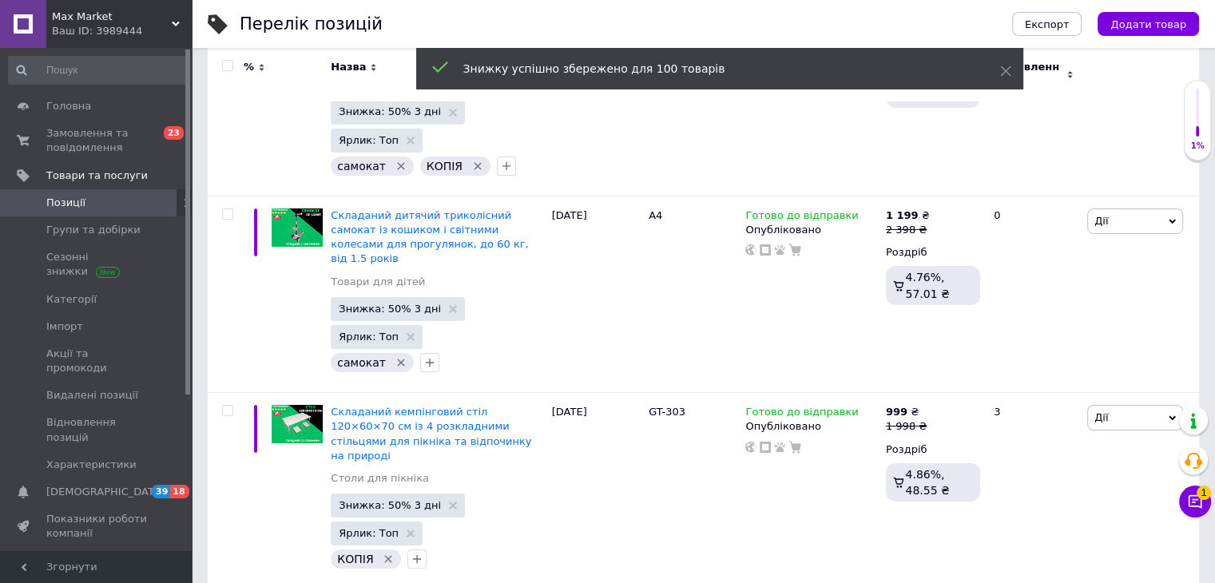
scroll to position [15567, 0]
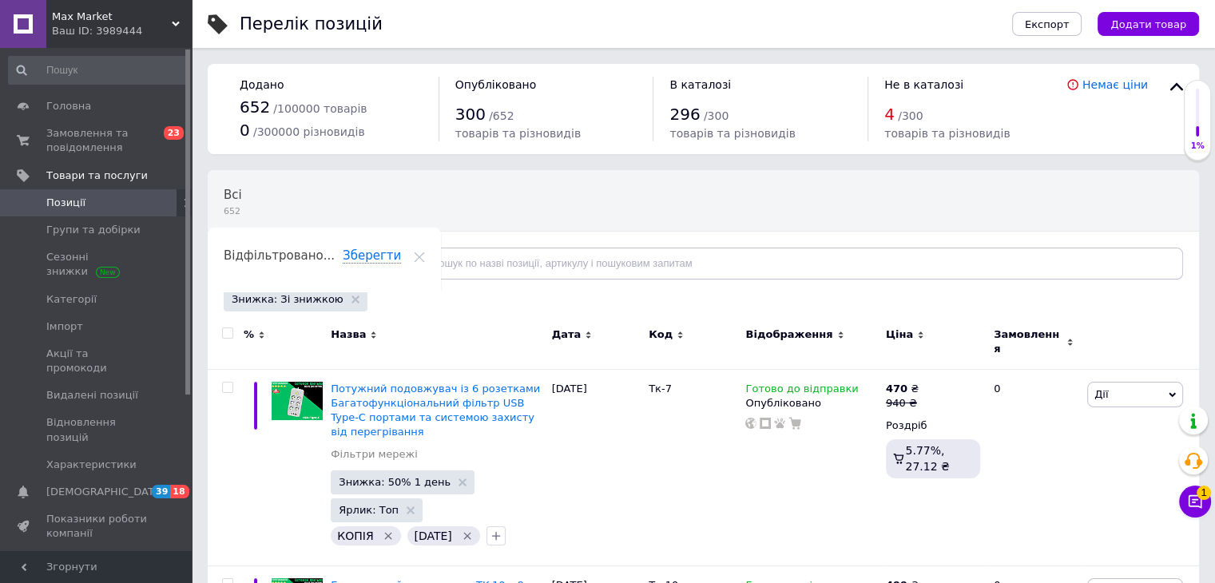
click at [228, 333] on input "checkbox" at bounding box center [227, 333] width 10 height 10
checkbox input "true"
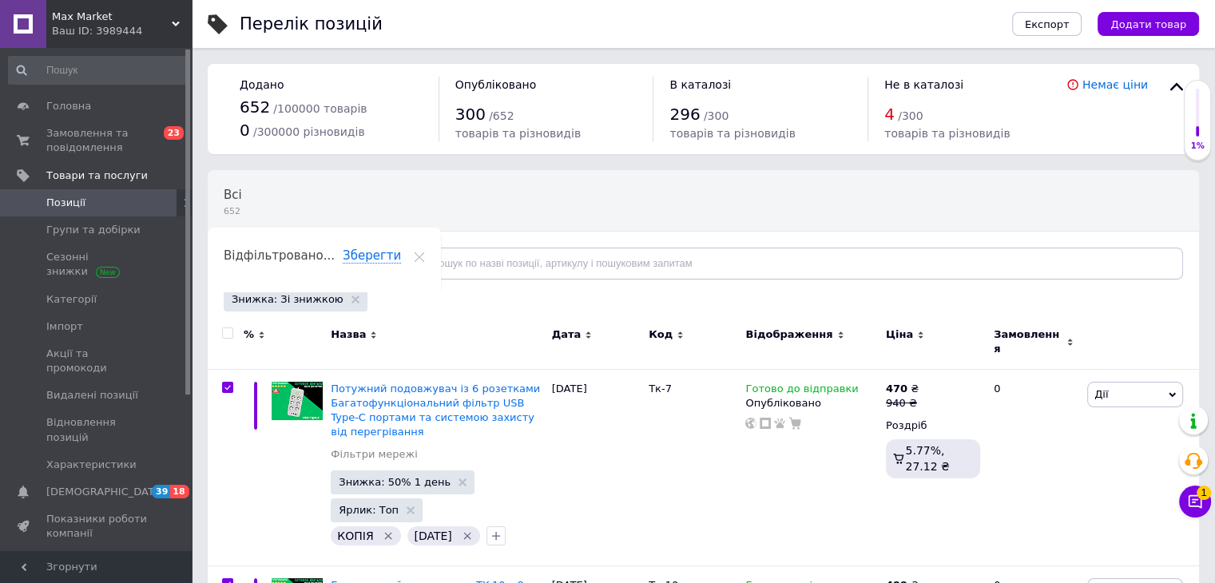
checkbox input "true"
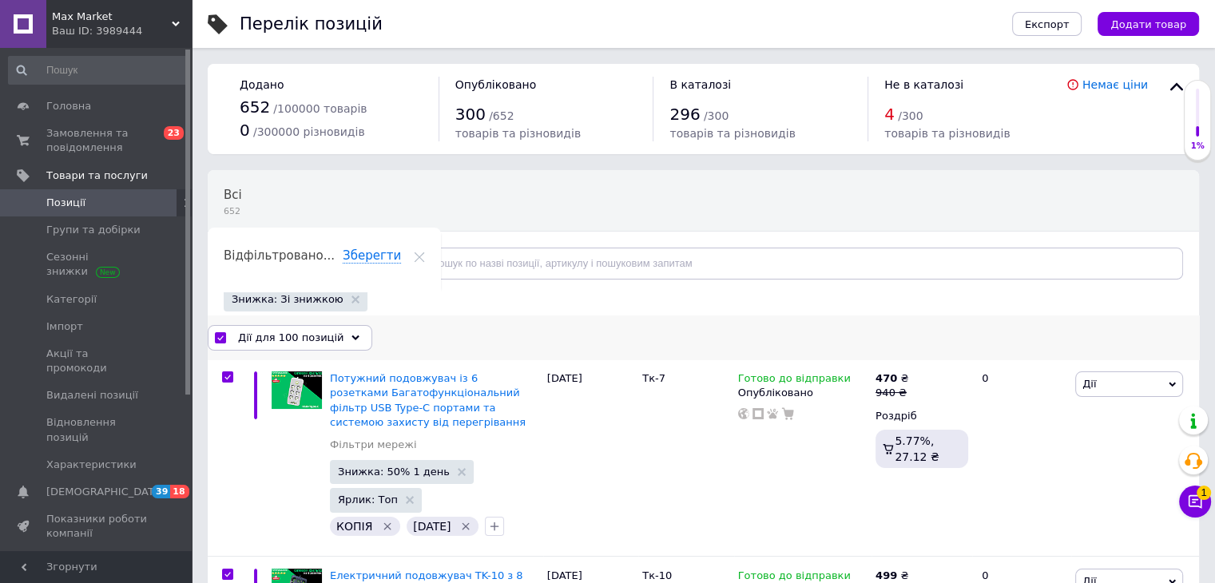
click at [262, 336] on span "Дії для 100 позицій" at bounding box center [290, 338] width 105 height 14
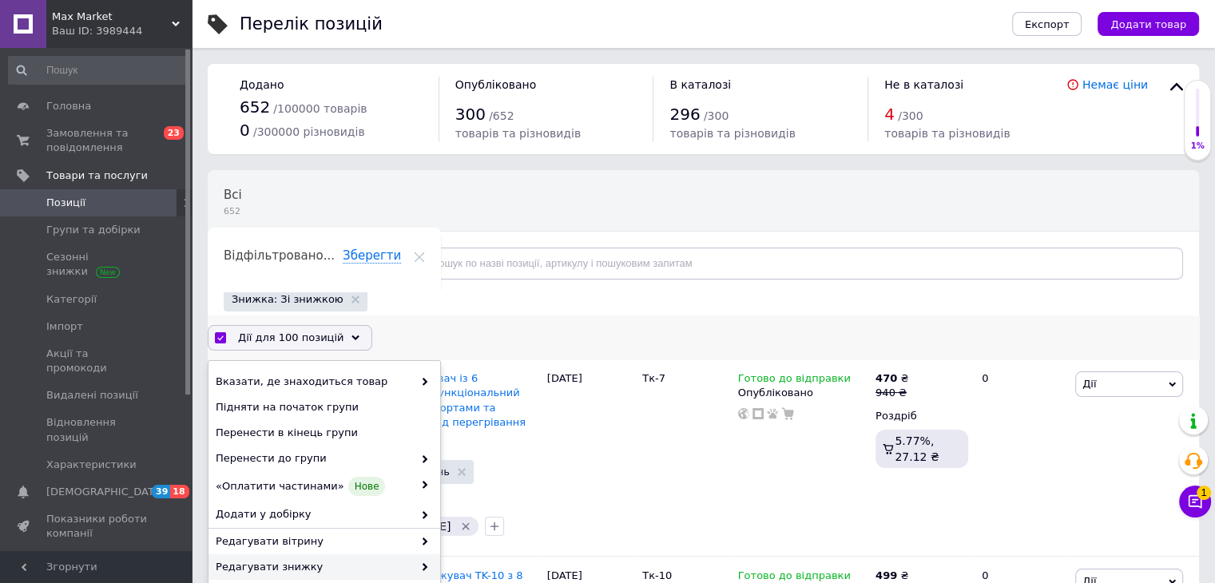
click at [424, 566] on div "Редагувати знижку" at bounding box center [324, 567] width 232 height 26
click at [423, 566] on use at bounding box center [425, 567] width 5 height 8
click at [422, 566] on icon at bounding box center [425, 567] width 8 height 8
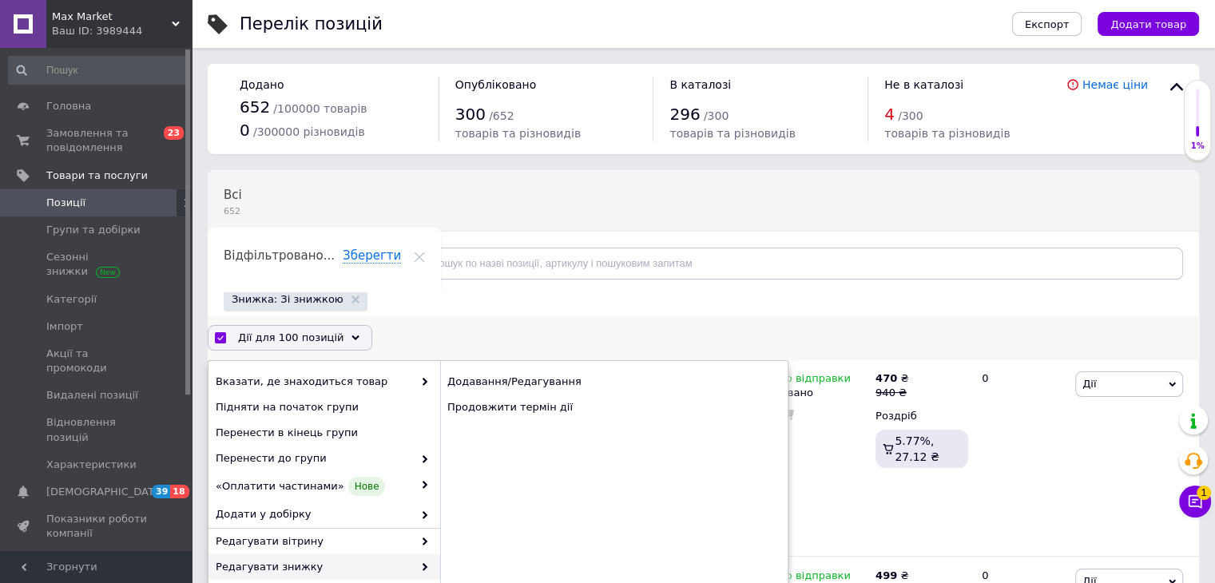
click at [475, 425] on div "Додавання/Редагування Продовжити термін дії" at bounding box center [613, 394] width 347 height 67
click at [483, 409] on div "Продовжити термін дії" at bounding box center [613, 408] width 347 height 26
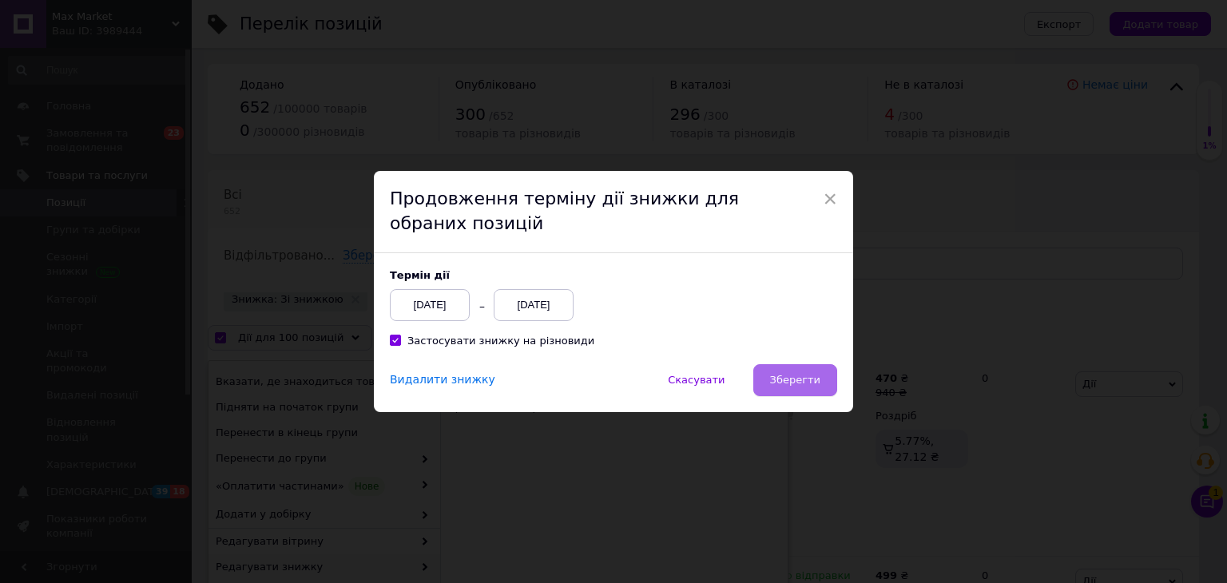
click at [798, 382] on span "Зберегти" at bounding box center [795, 380] width 50 height 12
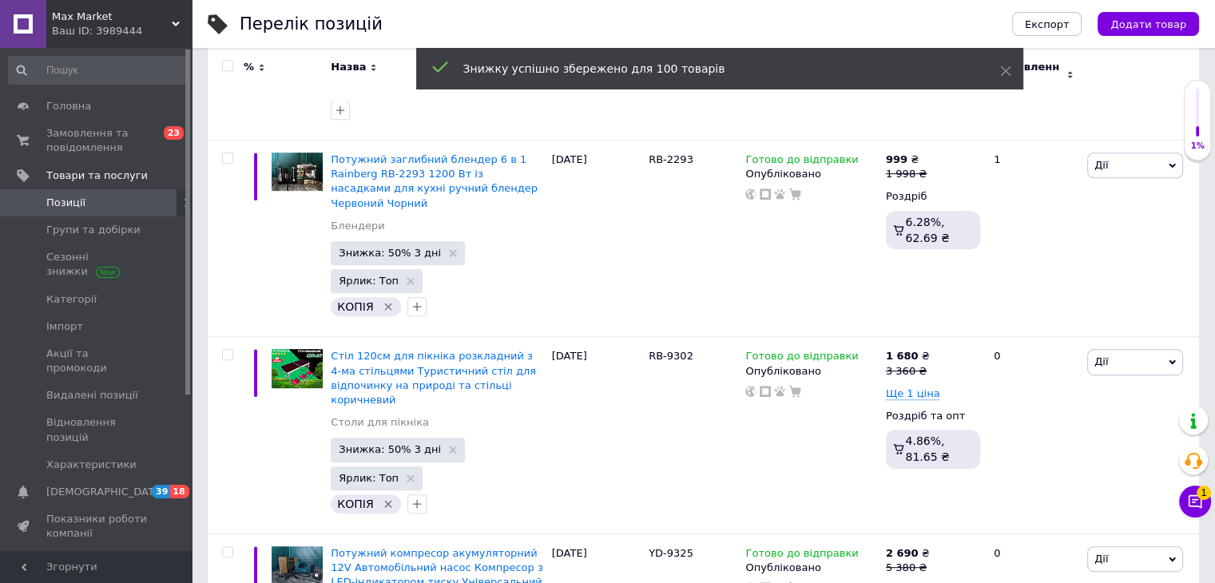
scroll to position [16726, 0]
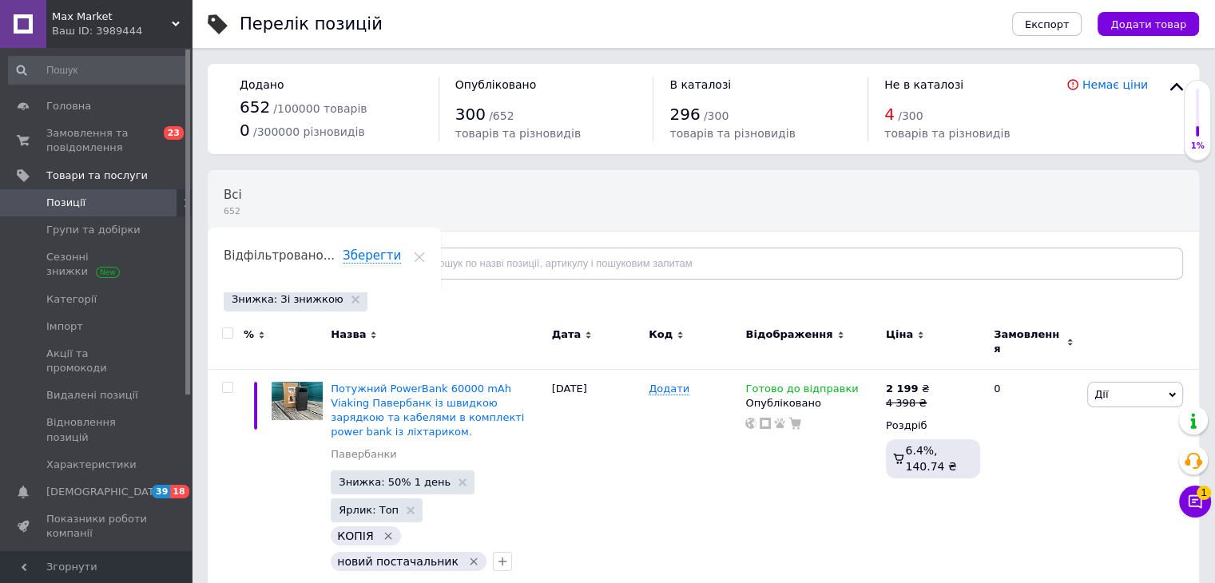
click at [233, 330] on div at bounding box center [228, 332] width 32 height 11
click at [225, 331] on input "checkbox" at bounding box center [227, 333] width 10 height 10
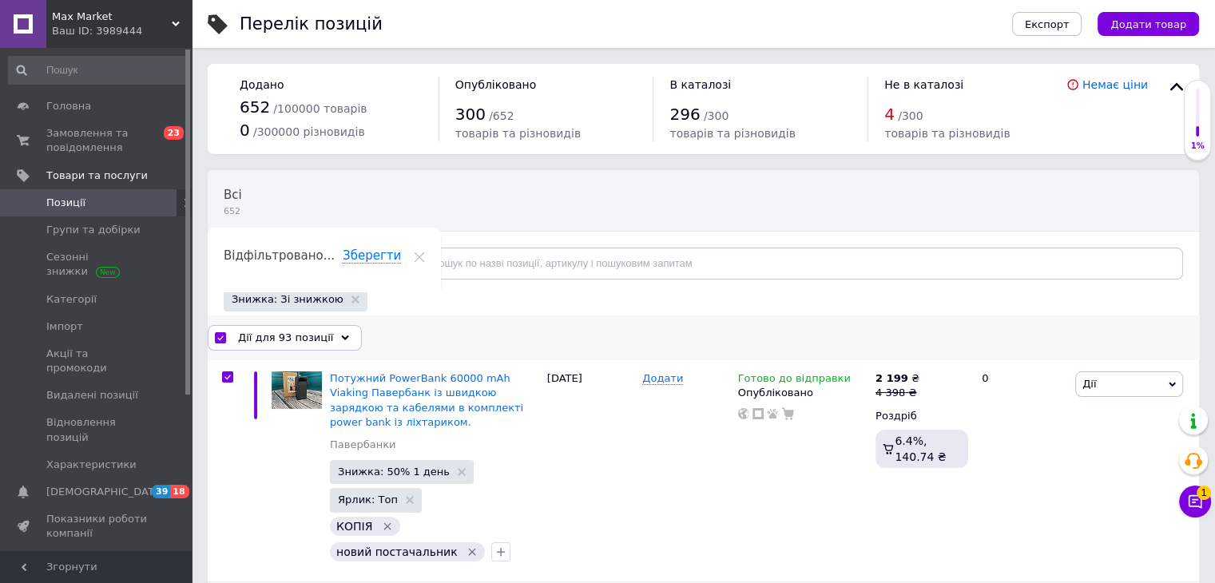
drag, startPoint x: 259, startPoint y: 334, endPoint x: 258, endPoint y: 348, distance: 14.4
click at [259, 335] on span "Дії для 93 позиції" at bounding box center [285, 338] width 95 height 14
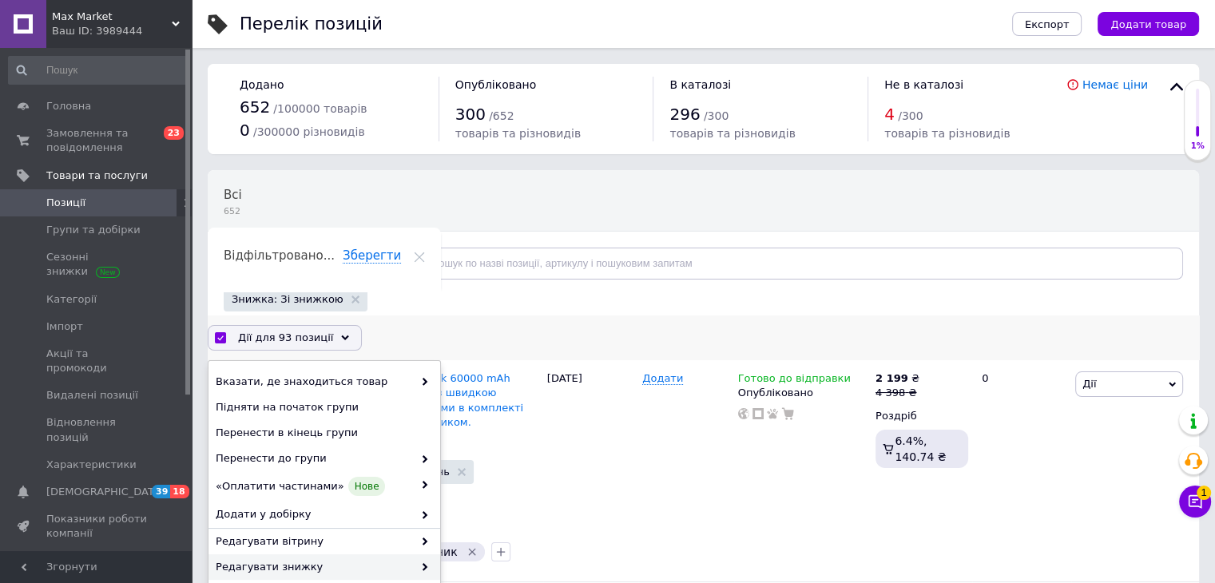
click at [421, 565] on icon at bounding box center [425, 567] width 8 height 8
click at [422, 567] on icon at bounding box center [425, 567] width 8 height 8
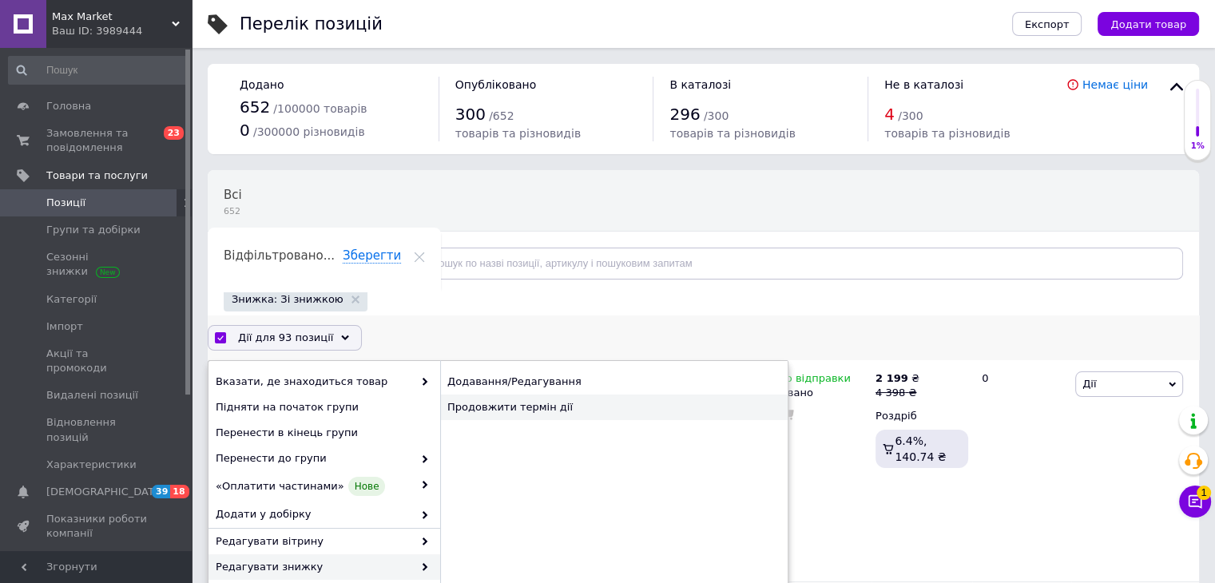
click at [503, 400] on div "Продовжити термін дії" at bounding box center [613, 408] width 347 height 26
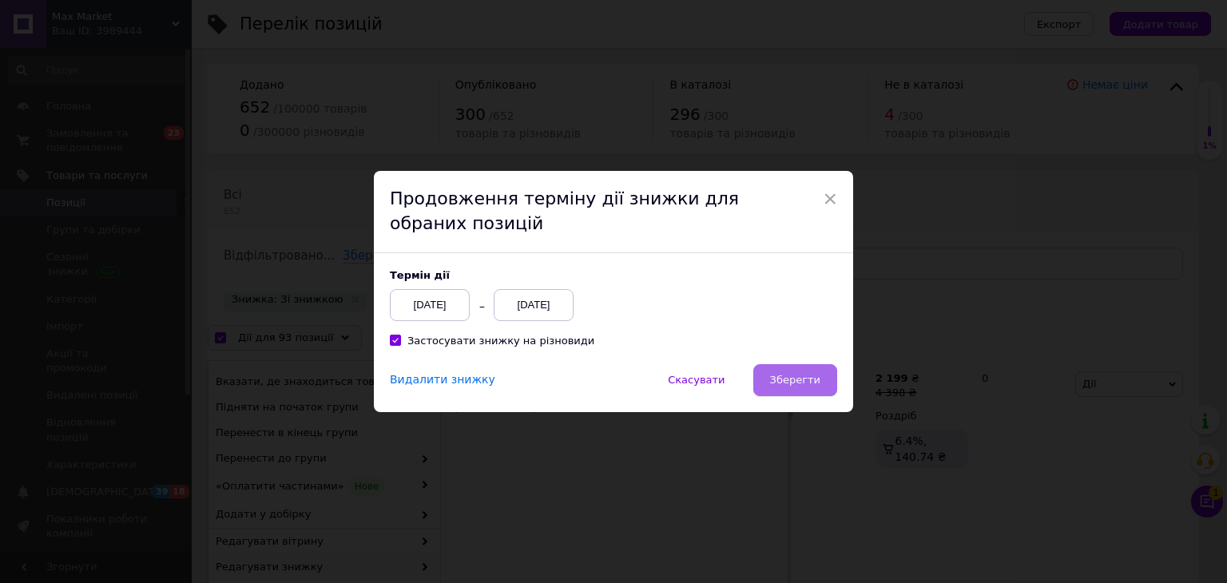
click at [778, 386] on span "Зберегти" at bounding box center [795, 380] width 50 height 12
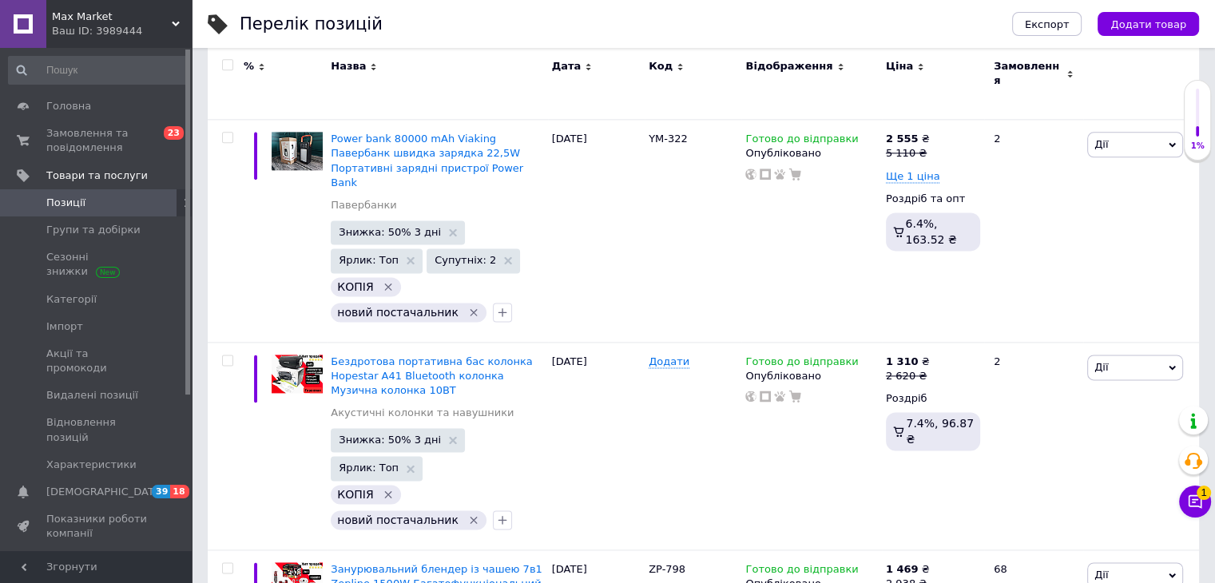
scroll to position [19180, 0]
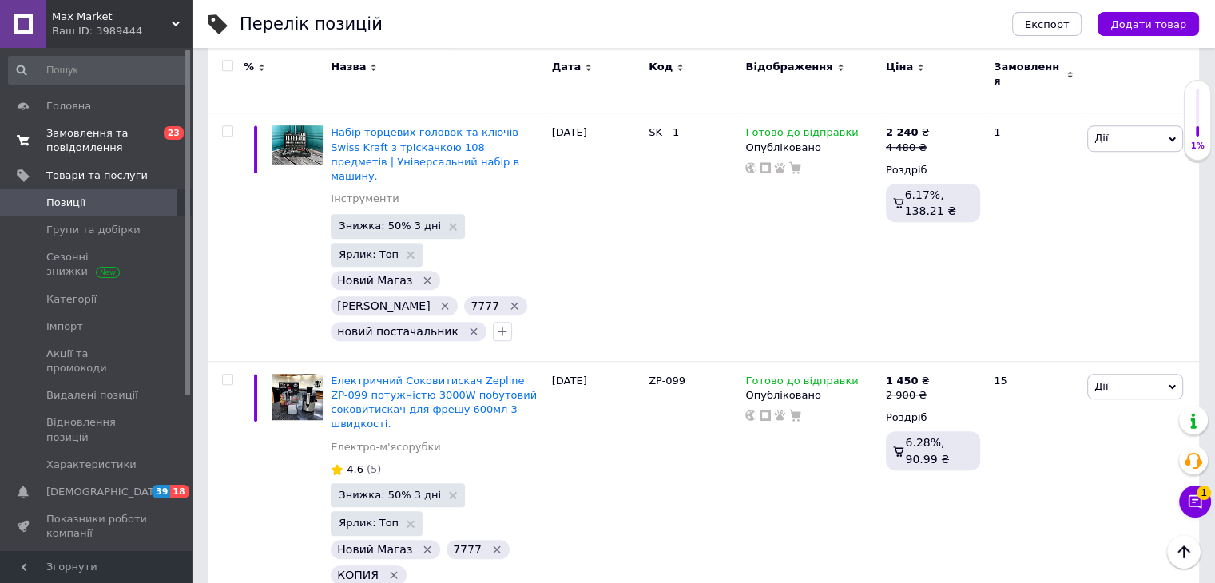
click at [87, 138] on span "Замовлення та повідомлення" at bounding box center [96, 140] width 101 height 29
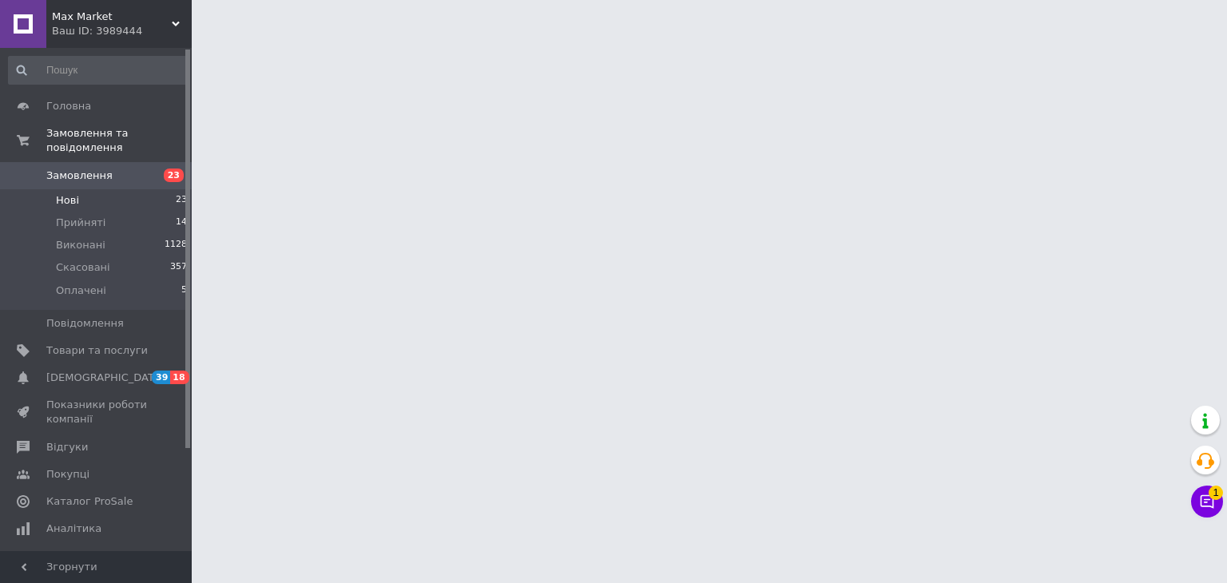
click at [67, 193] on span "Нові" at bounding box center [67, 200] width 23 height 14
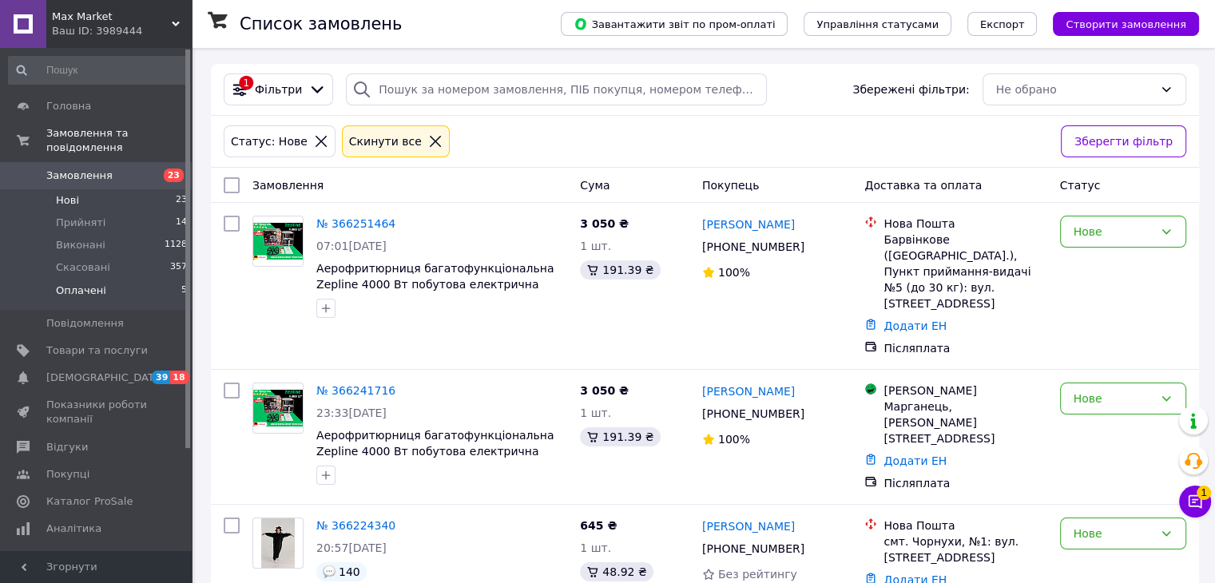
click at [102, 280] on li "Оплачені 5" at bounding box center [98, 295] width 196 height 30
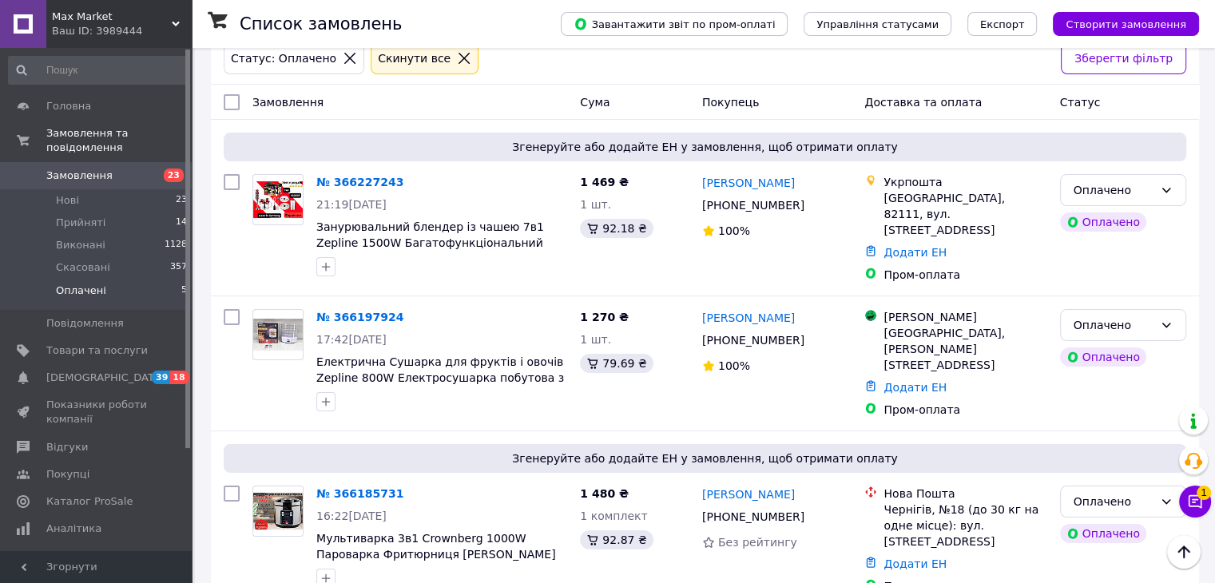
scroll to position [80, 0]
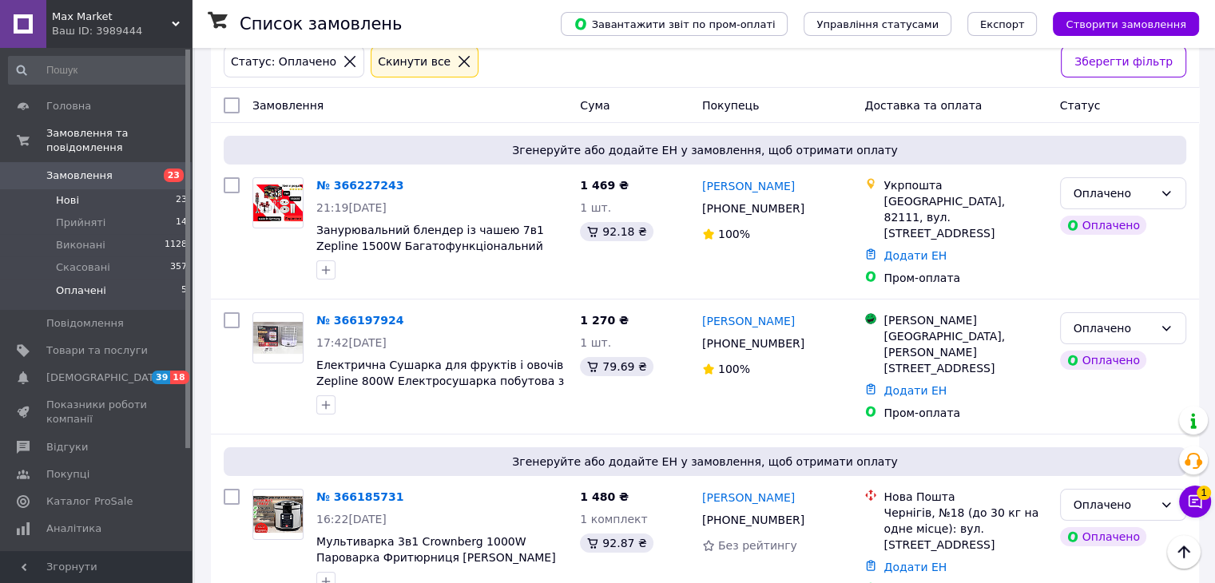
click at [125, 190] on li "Нові 23" at bounding box center [98, 200] width 196 height 22
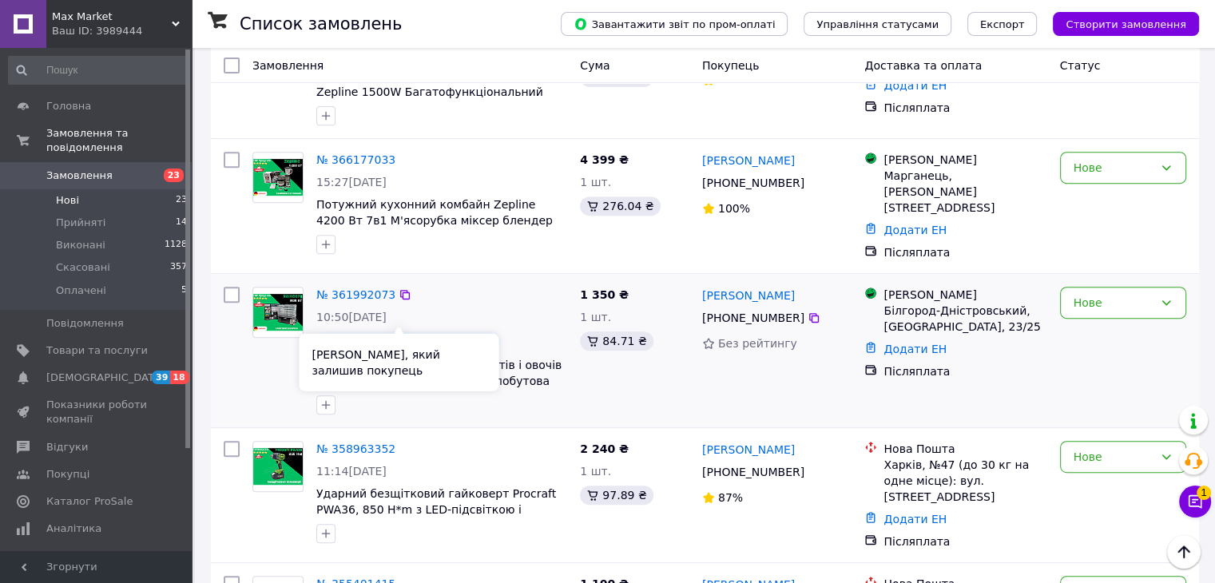
scroll to position [566, 0]
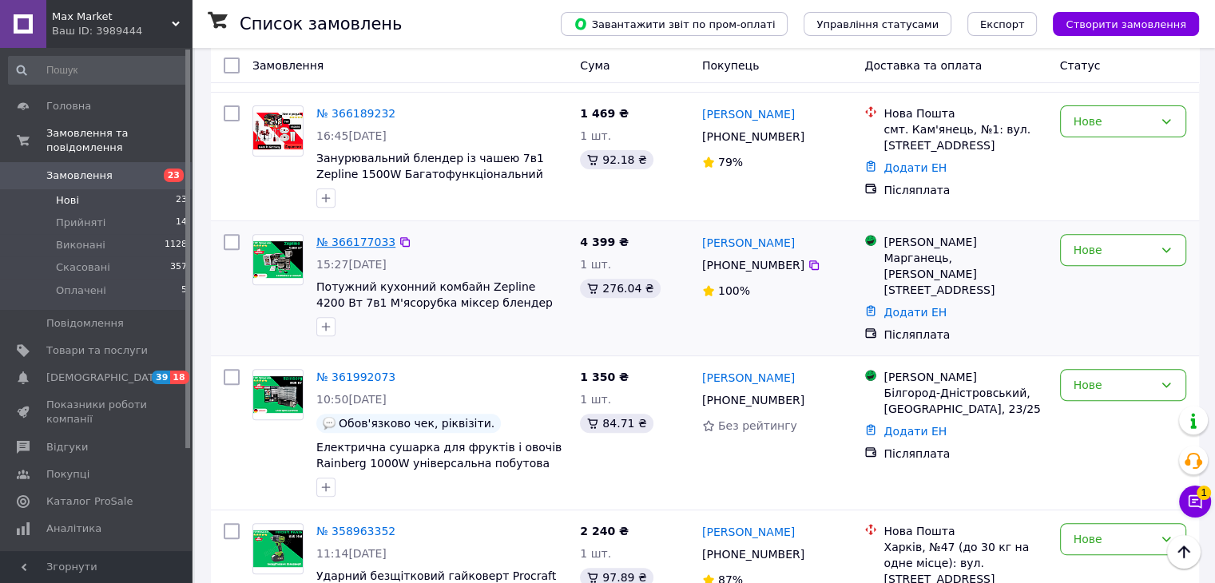
click at [349, 236] on link "№ 366177033" at bounding box center [355, 242] width 79 height 13
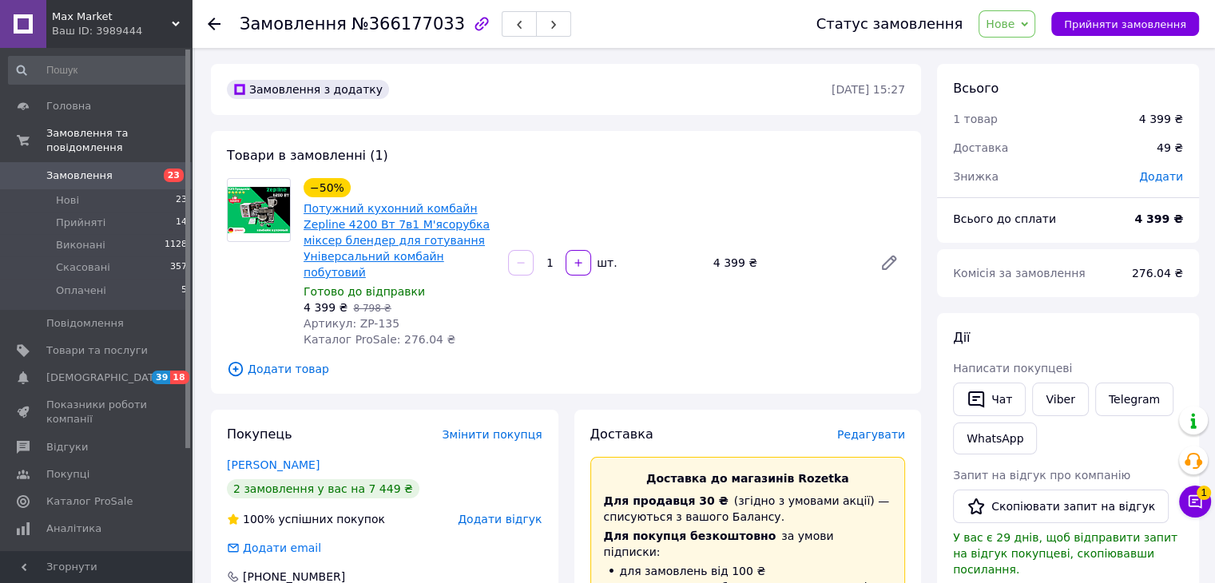
click at [399, 255] on link "Потужний кухонний комбайн Zepline 4200 Вт 7в1 М'ясорубка міксер блендер для гот…" at bounding box center [397, 240] width 186 height 77
click at [115, 193] on li "Нові 23" at bounding box center [98, 200] width 196 height 22
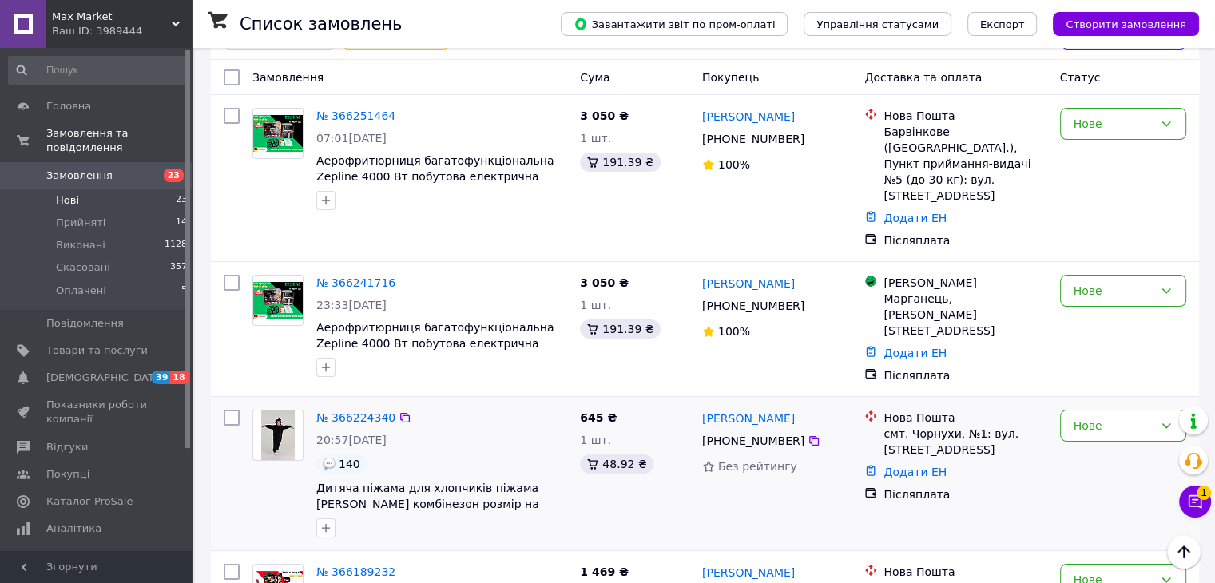
scroll to position [80, 0]
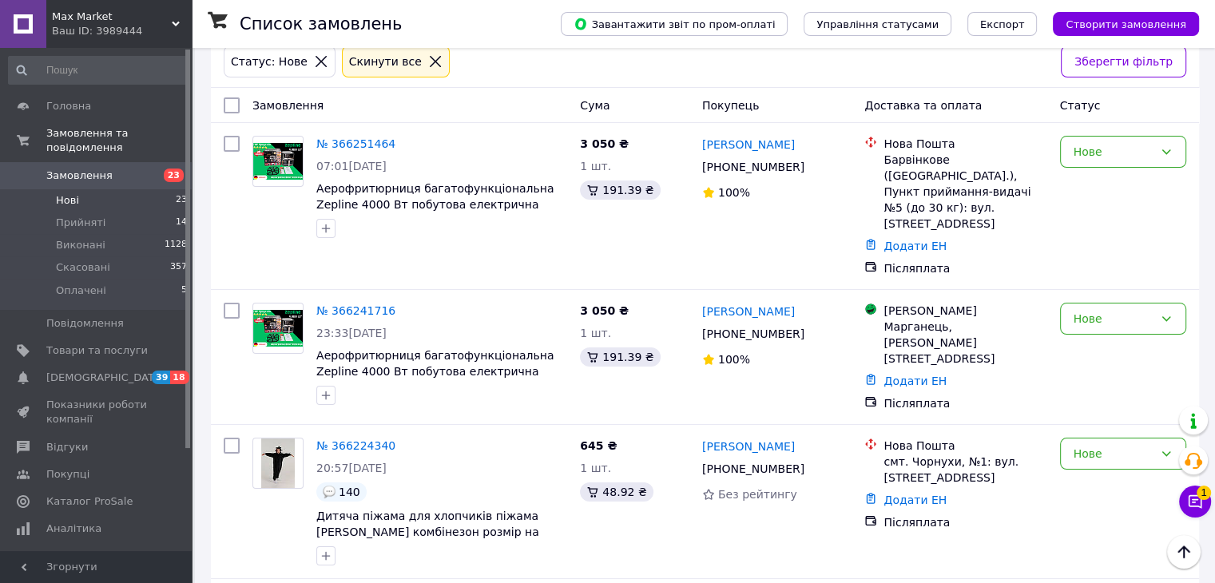
click at [116, 192] on li "Нові 23" at bounding box center [98, 200] width 196 height 22
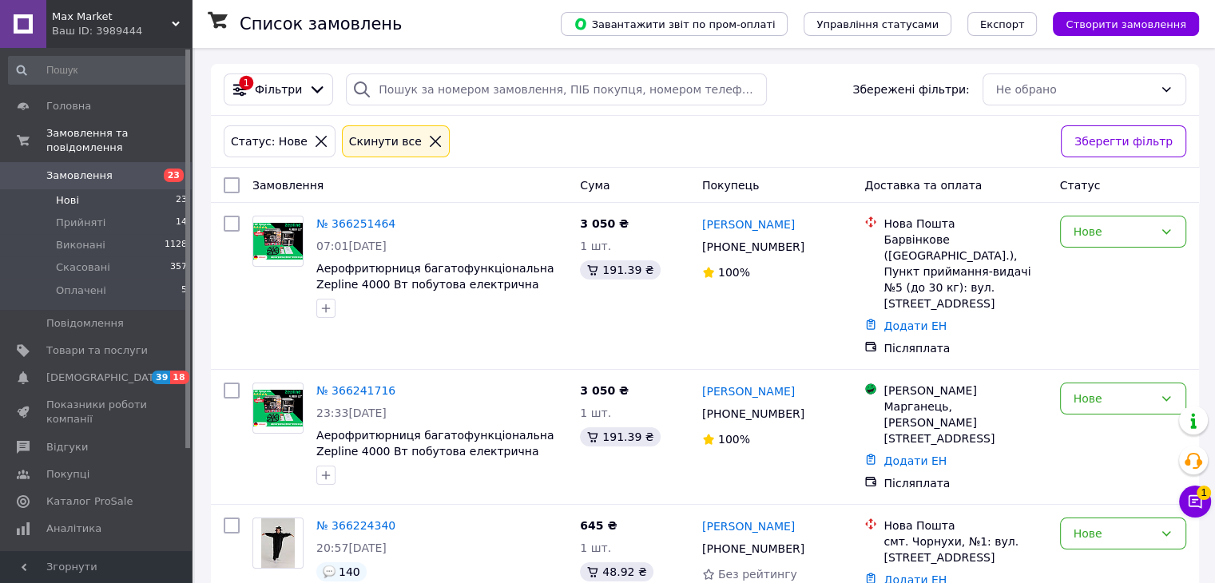
click at [115, 212] on li "Прийняті 14" at bounding box center [98, 223] width 196 height 22
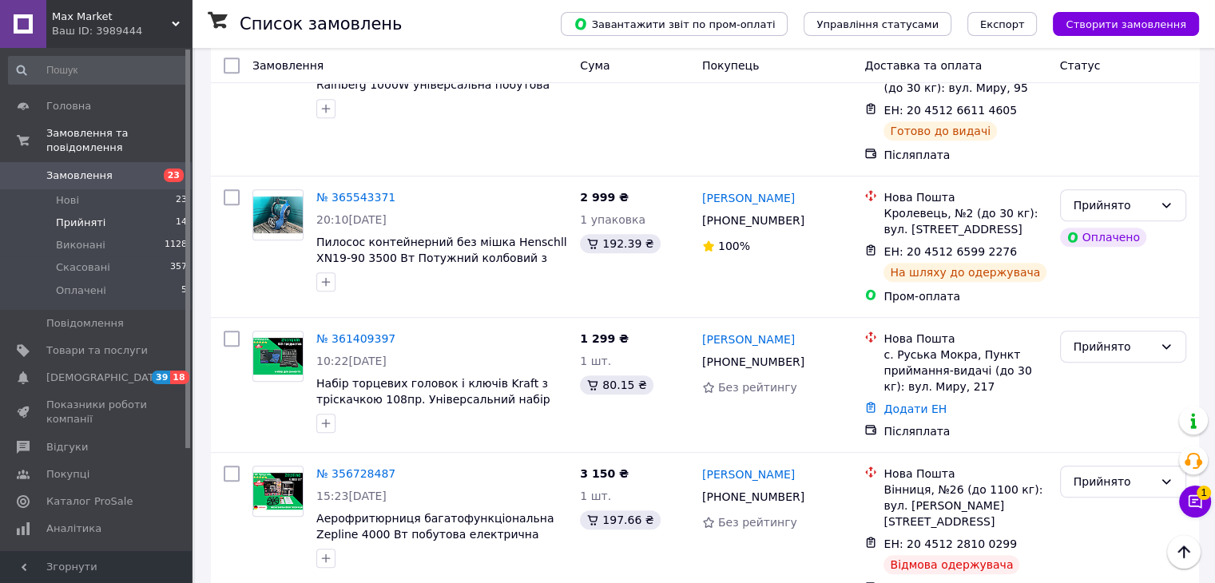
scroll to position [780, 0]
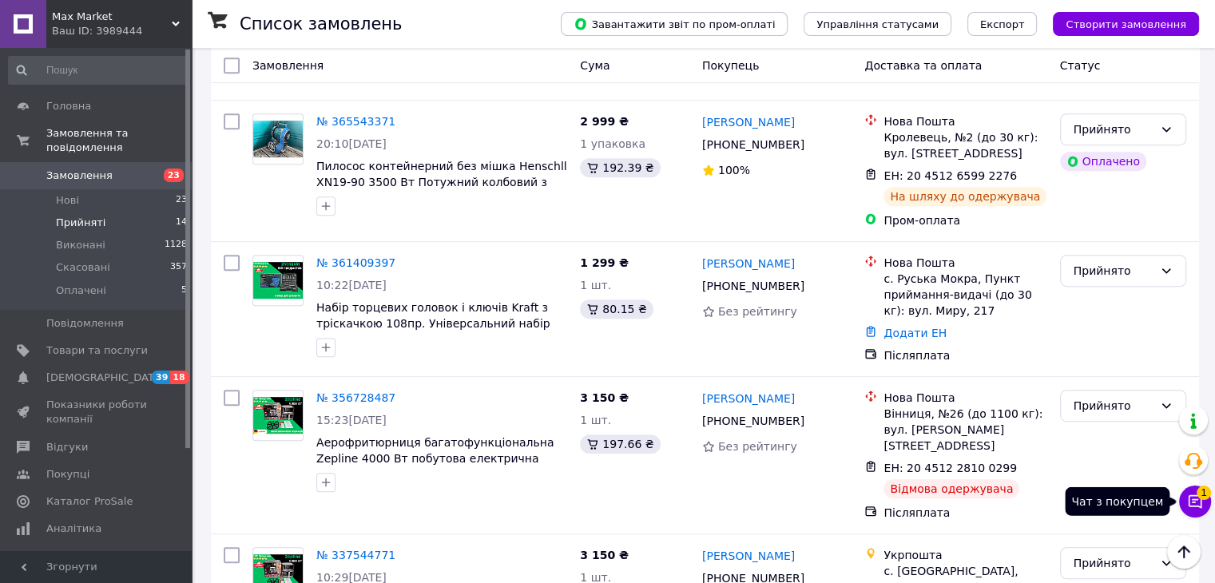
click at [1185, 506] on button "Чат з покупцем 1" at bounding box center [1195, 502] width 32 height 32
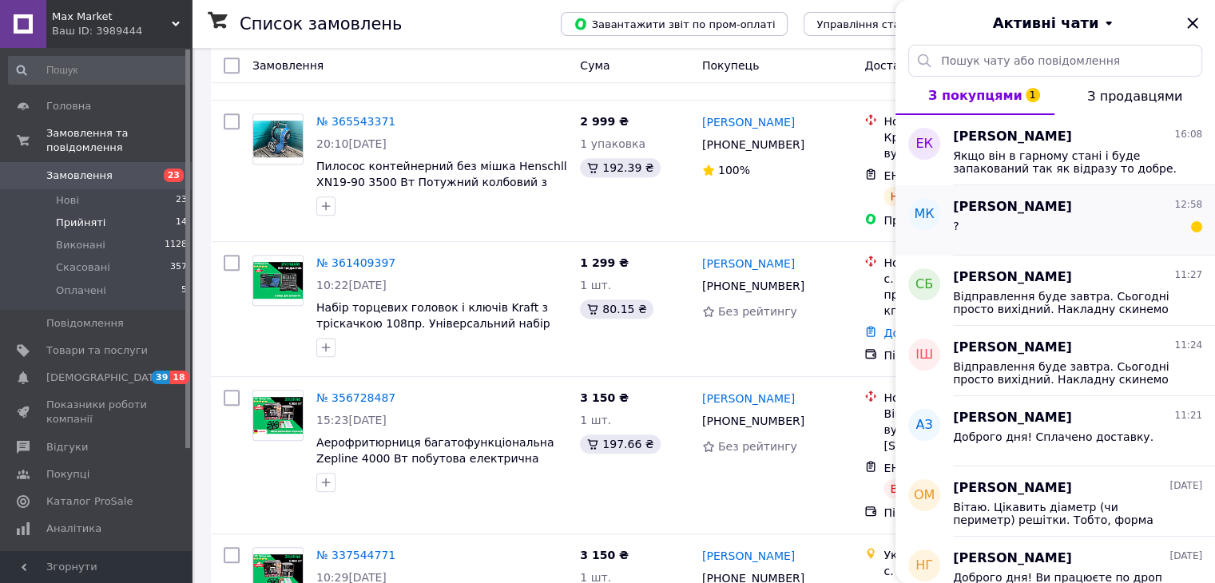
click at [1070, 222] on div "?" at bounding box center [1077, 229] width 249 height 26
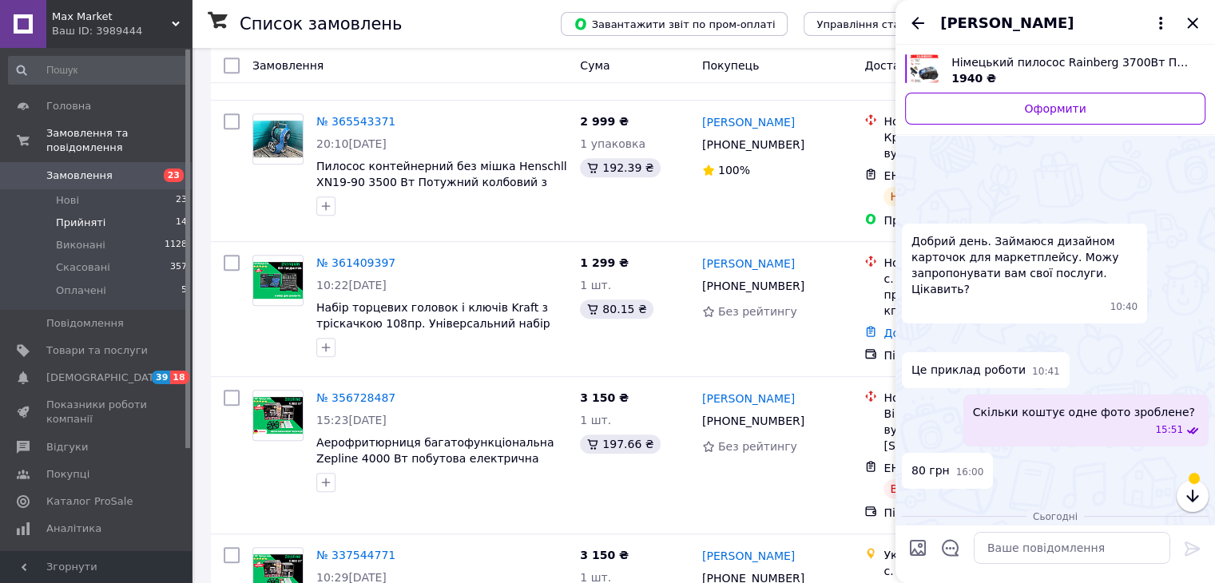
scroll to position [288, 0]
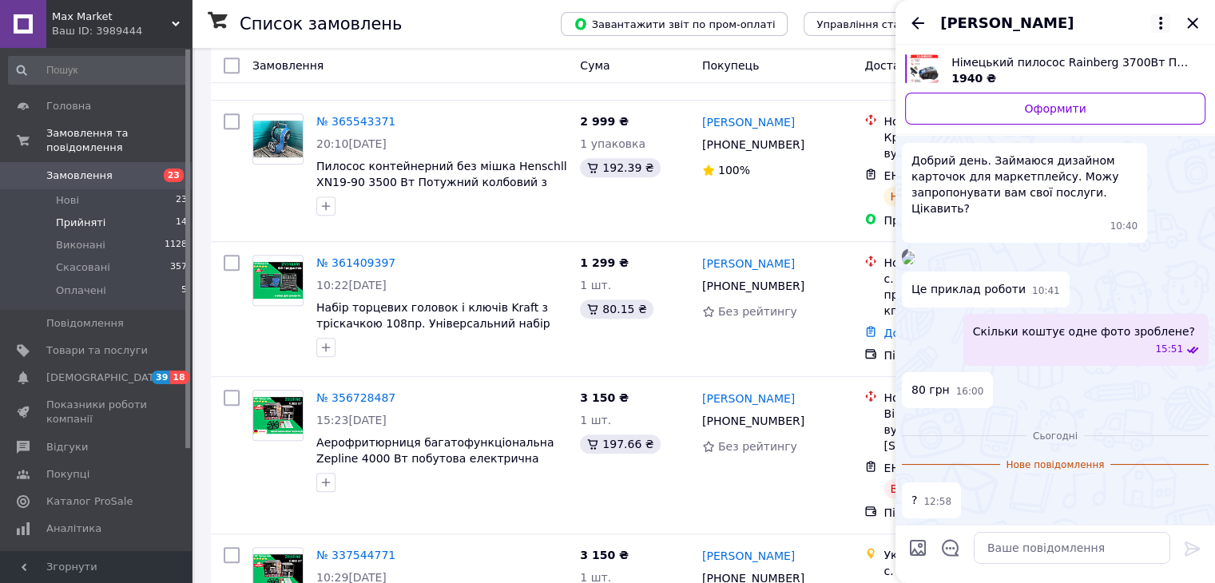
click at [1155, 20] on icon at bounding box center [1160, 23] width 19 height 19
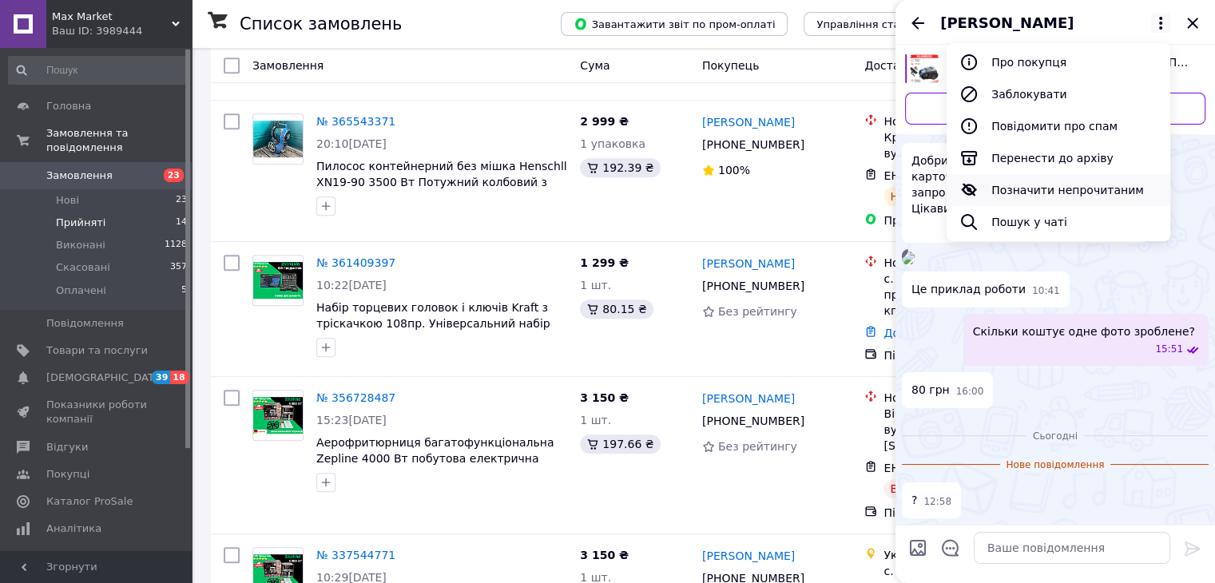
click at [1081, 187] on button "Позначити непрочитаним" at bounding box center [1059, 190] width 224 height 32
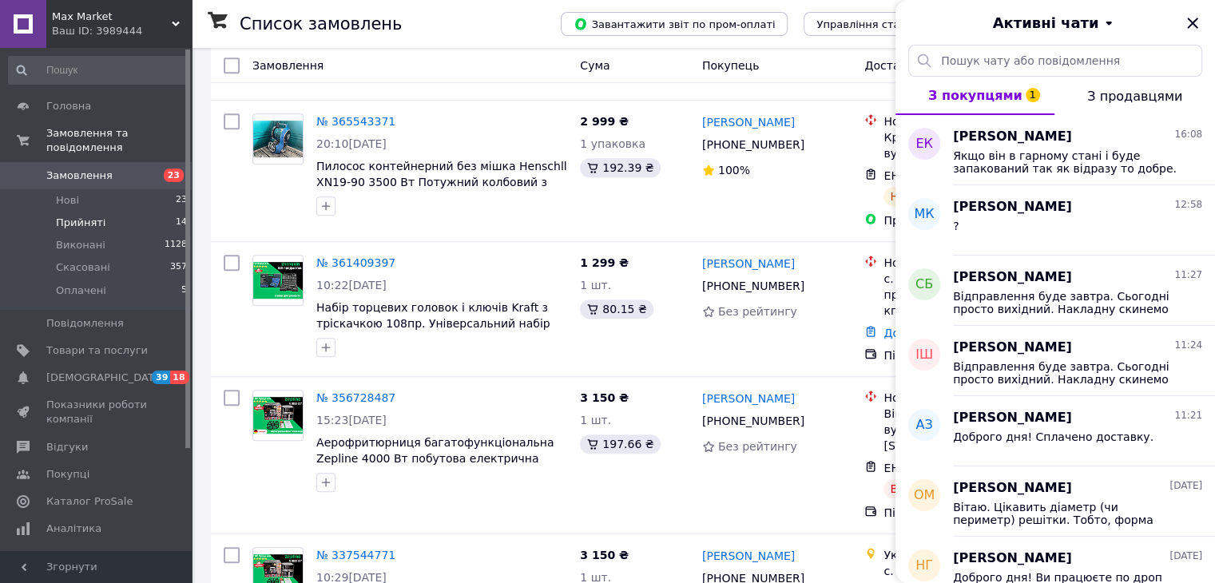
click at [1202, 18] on div "Активні чати" at bounding box center [1054, 22] width 319 height 45
click at [1197, 26] on icon "Закрити" at bounding box center [1192, 23] width 19 height 19
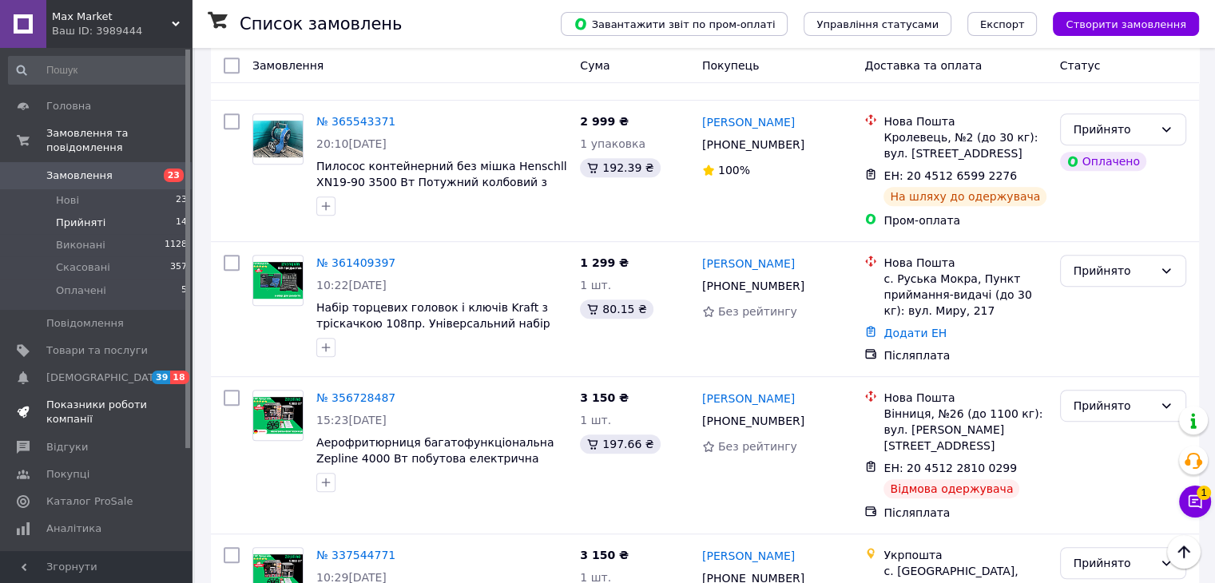
click at [103, 398] on span "Показники роботи компанії" at bounding box center [96, 412] width 101 height 29
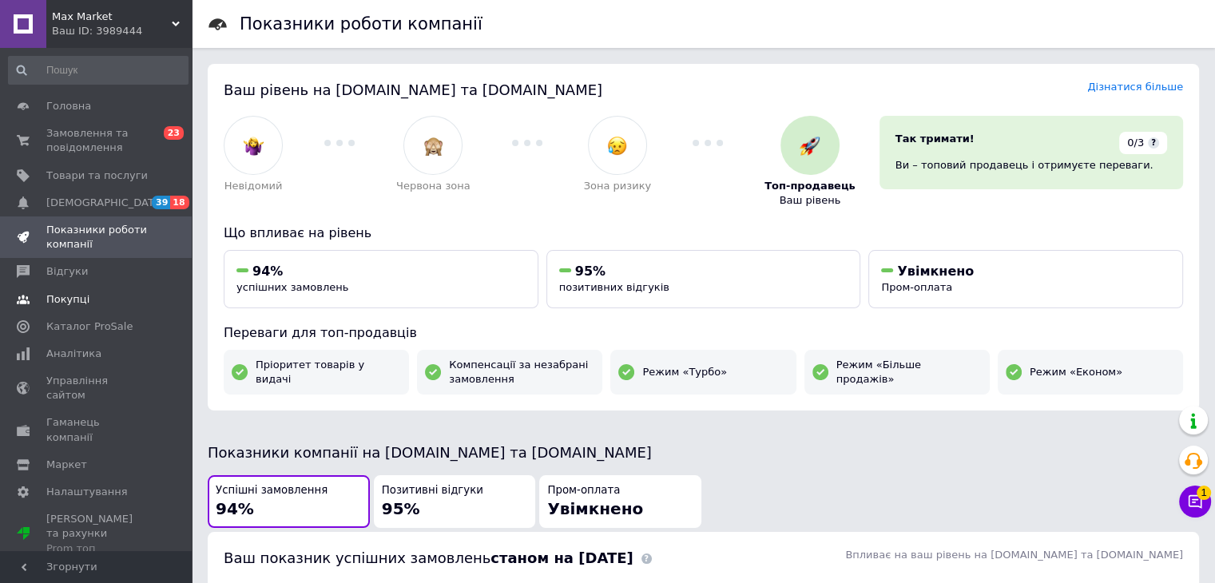
click at [96, 285] on ul "Головна Замовлення та повідомлення 0 23 Товари та послуги Сповіщення 39 18 Пока…" at bounding box center [98, 328] width 196 height 470
click at [96, 279] on span "Відгуки" at bounding box center [96, 271] width 101 height 14
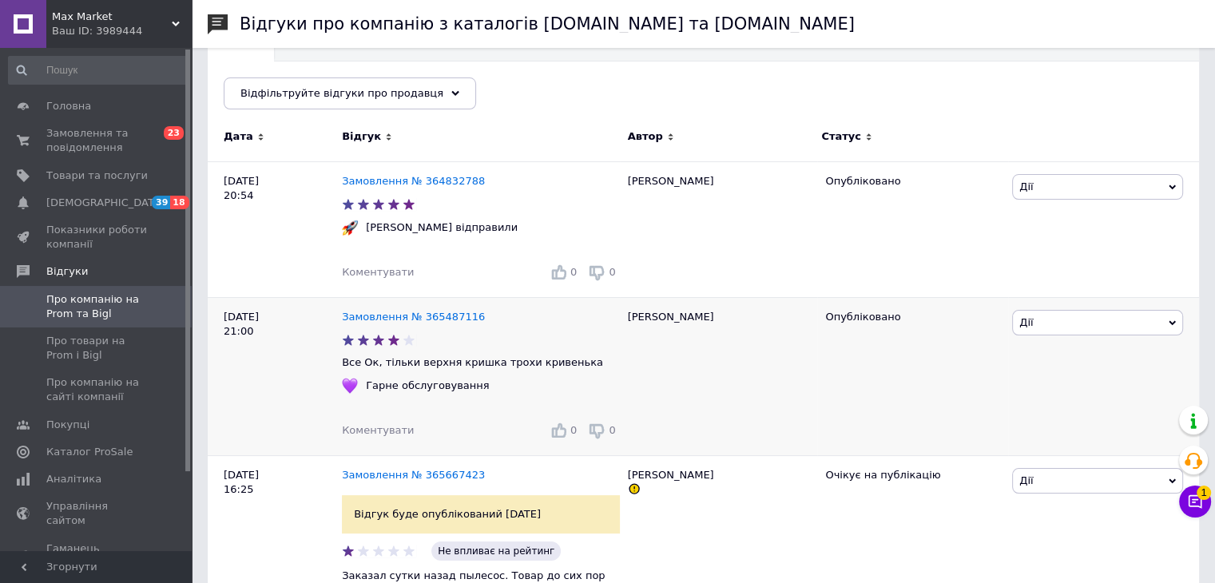
scroll to position [160, 0]
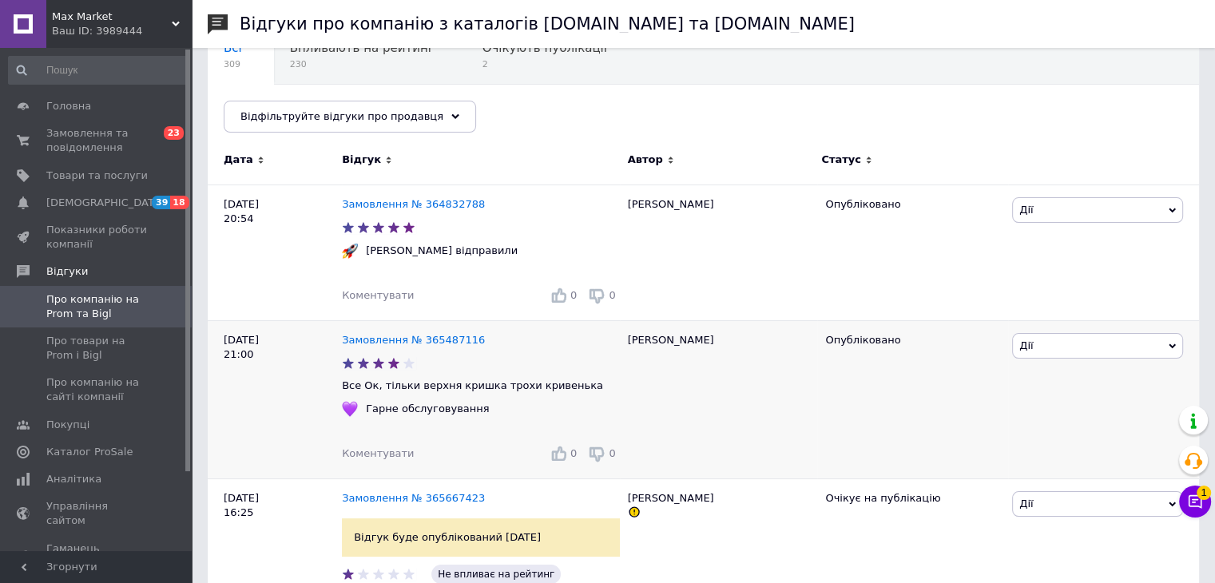
click at [427, 347] on div "Замовлення № 365487116" at bounding box center [413, 341] width 149 height 22
click at [428, 344] on link "Замовлення № 365487116" at bounding box center [413, 340] width 143 height 12
